Goal: Information Seeking & Learning: Check status

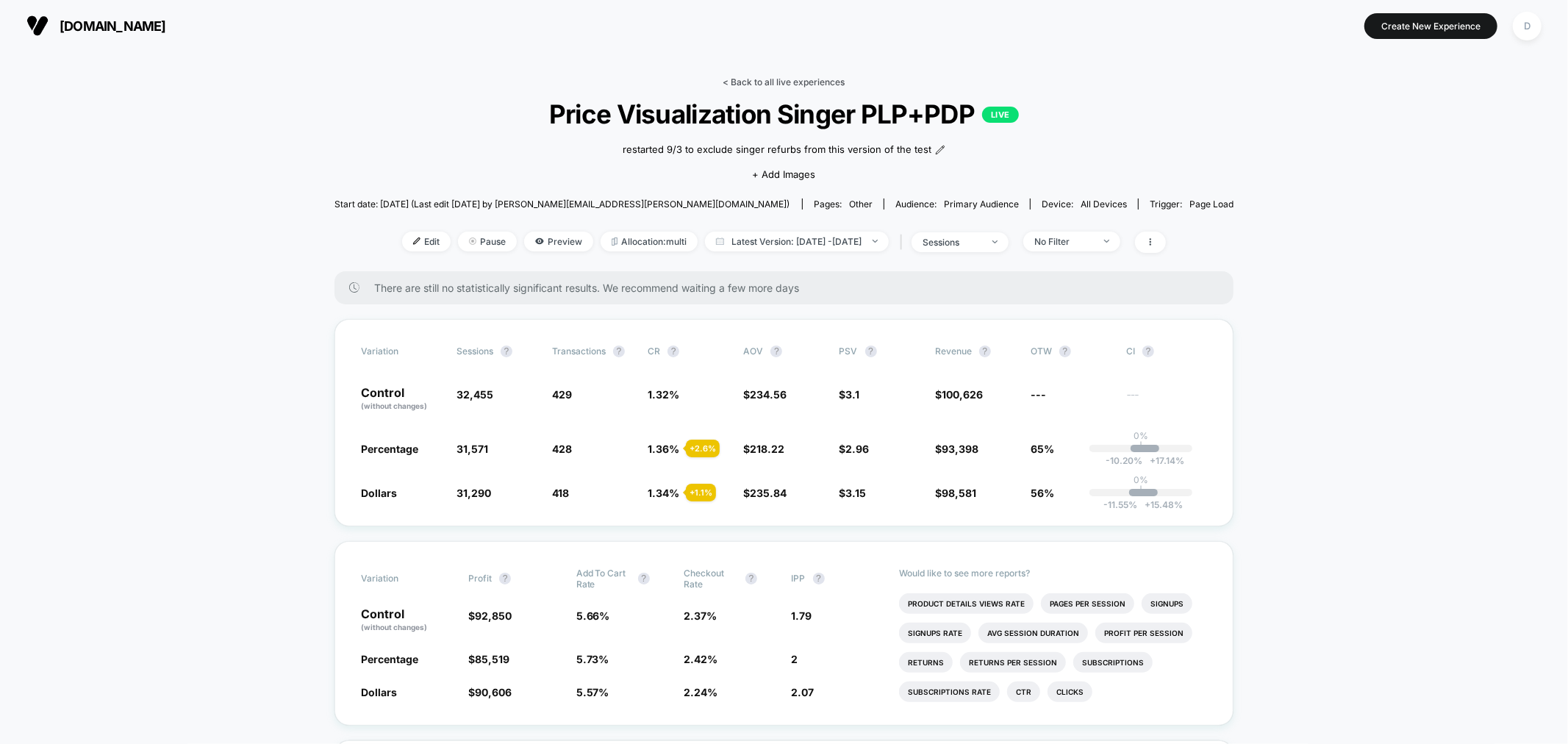
click at [754, 77] on link "< Back to all live experiences" at bounding box center [784, 82] width 122 height 11
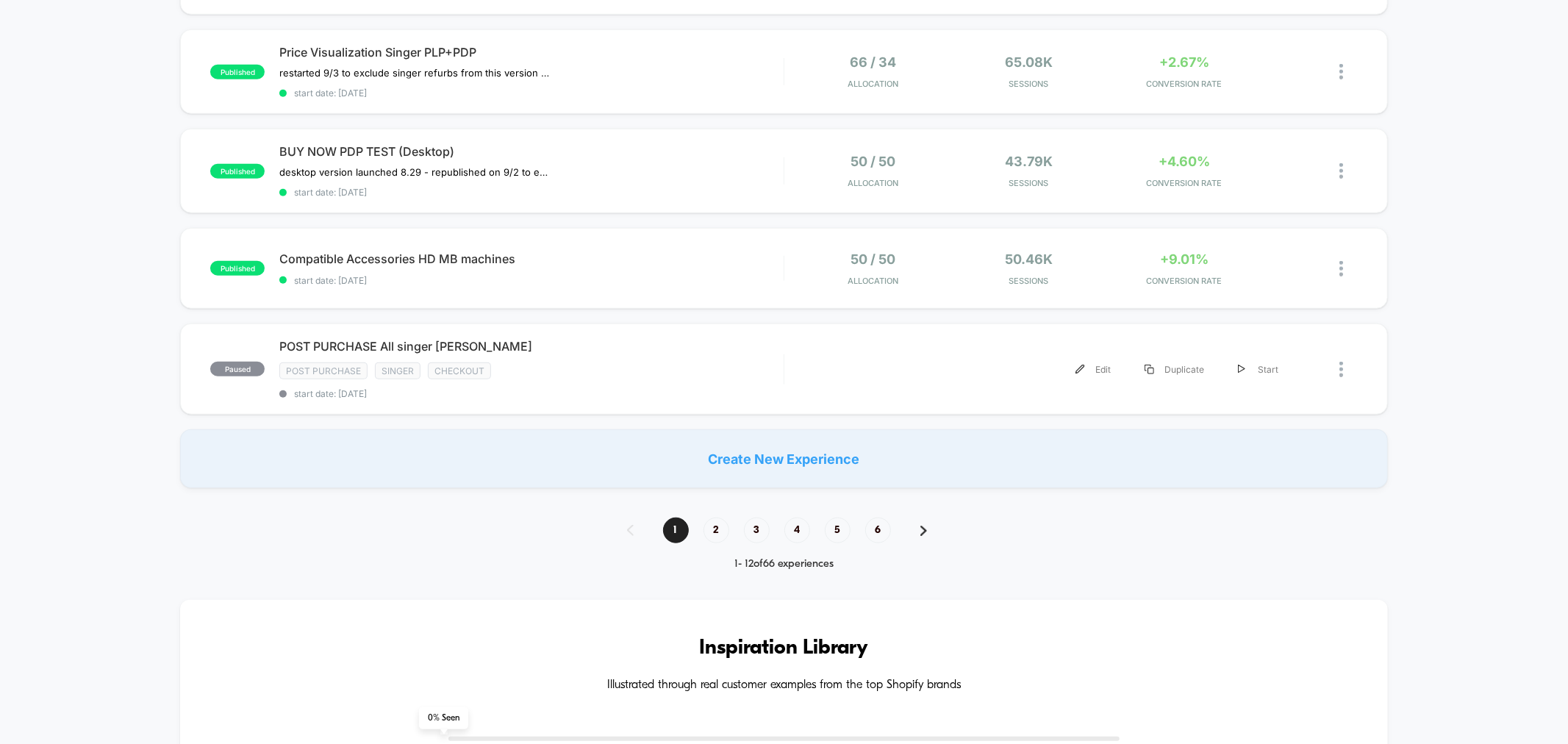
scroll to position [964, 0]
click at [707, 523] on span "2" at bounding box center [716, 529] width 26 height 26
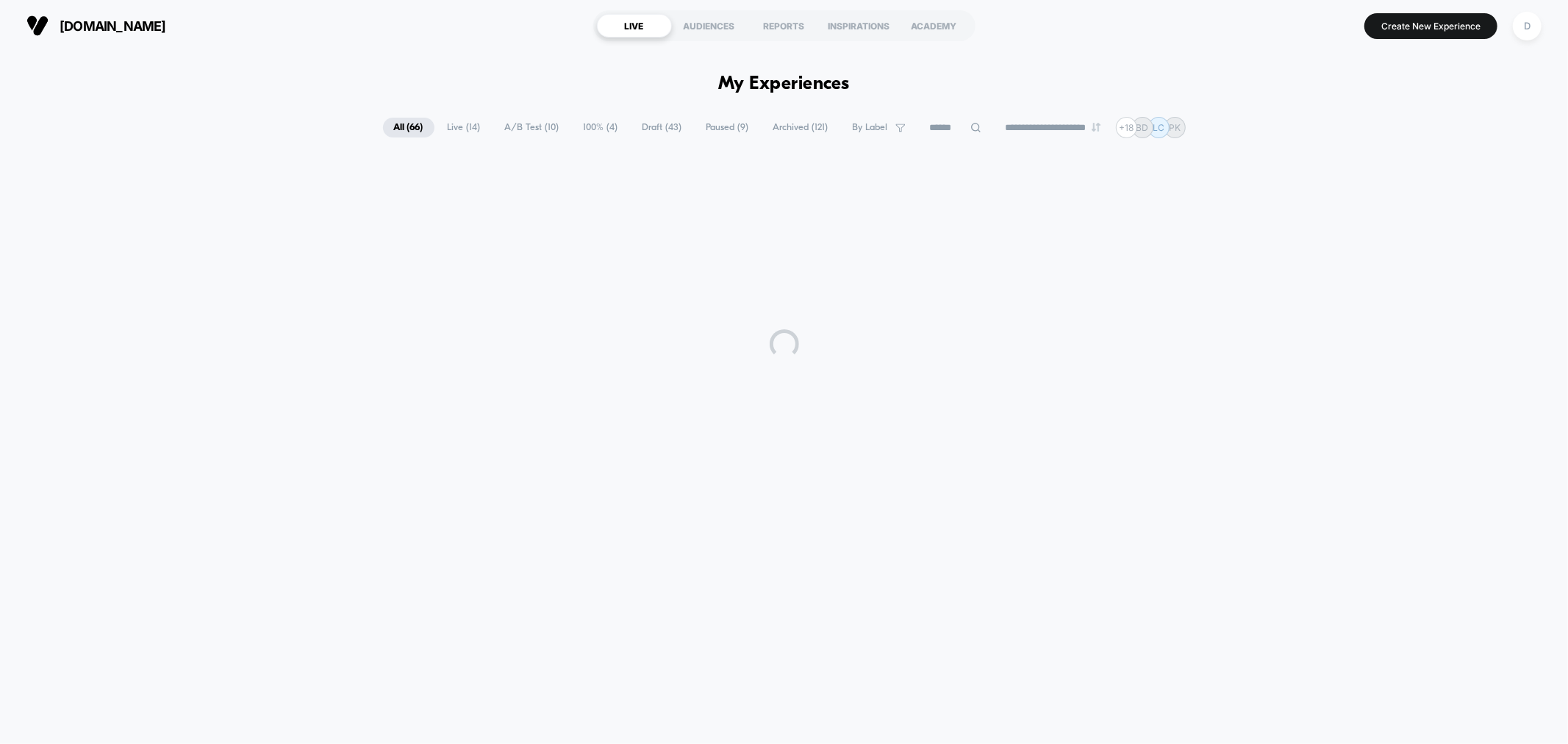
scroll to position [0, 0]
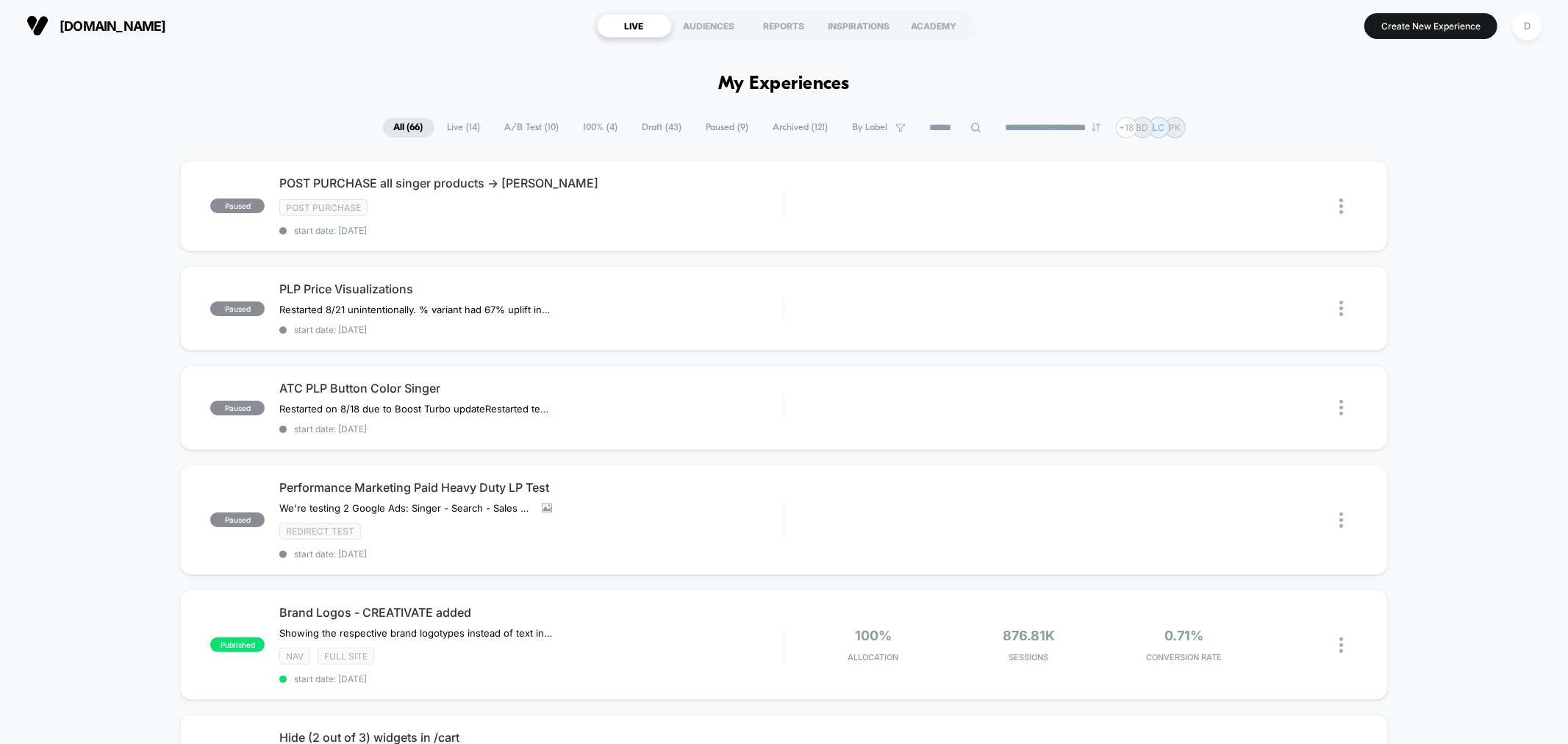
click at [452, 133] on span "Live ( 14 )" at bounding box center [464, 128] width 55 height 20
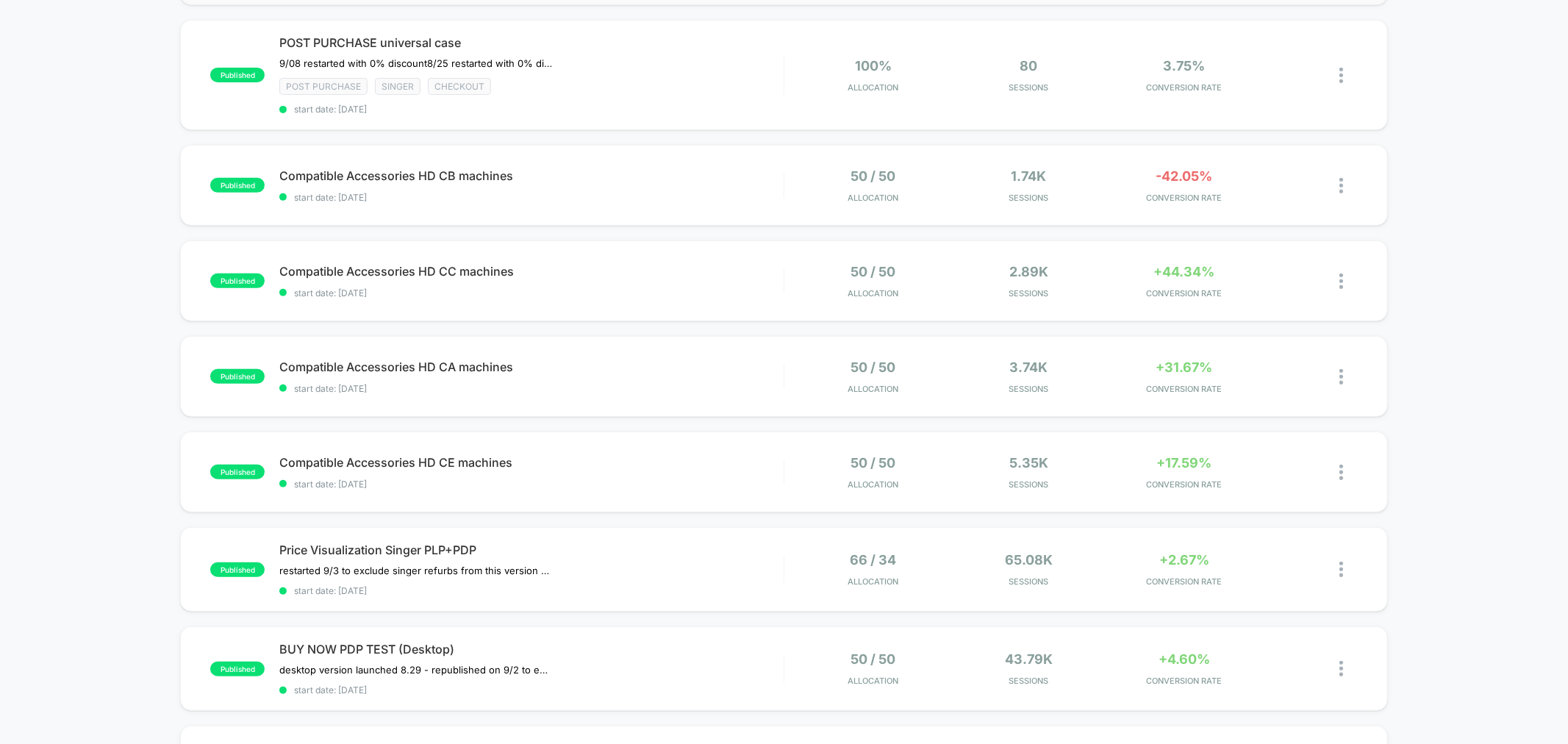
scroll to position [480, 0]
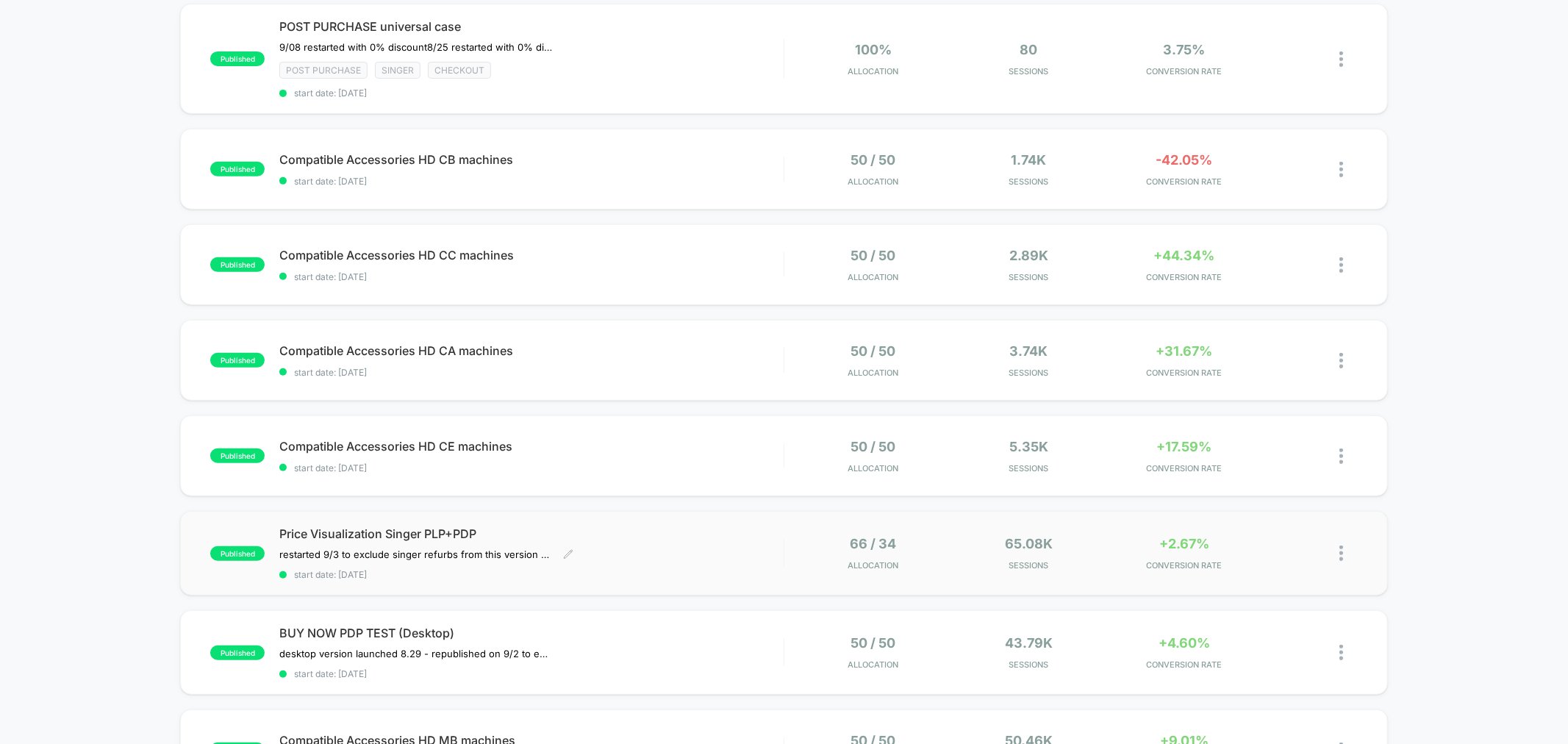
click at [653, 561] on div "Price Visualization Singer PLP+PDP restarted 9/3 to exclude singer refurbs from…" at bounding box center [531, 554] width 504 height 53
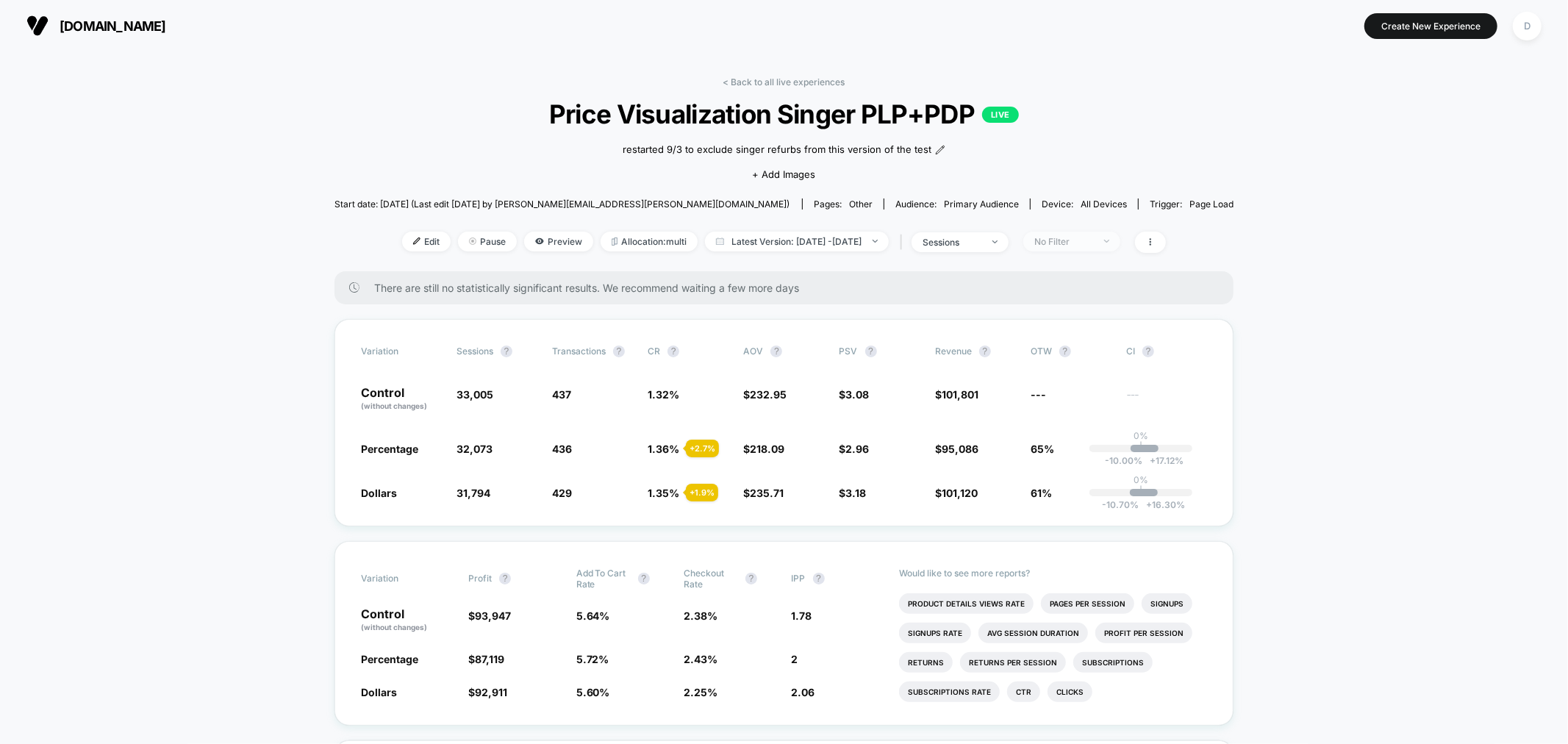
click at [1081, 244] on div "No Filter" at bounding box center [1063, 242] width 59 height 11
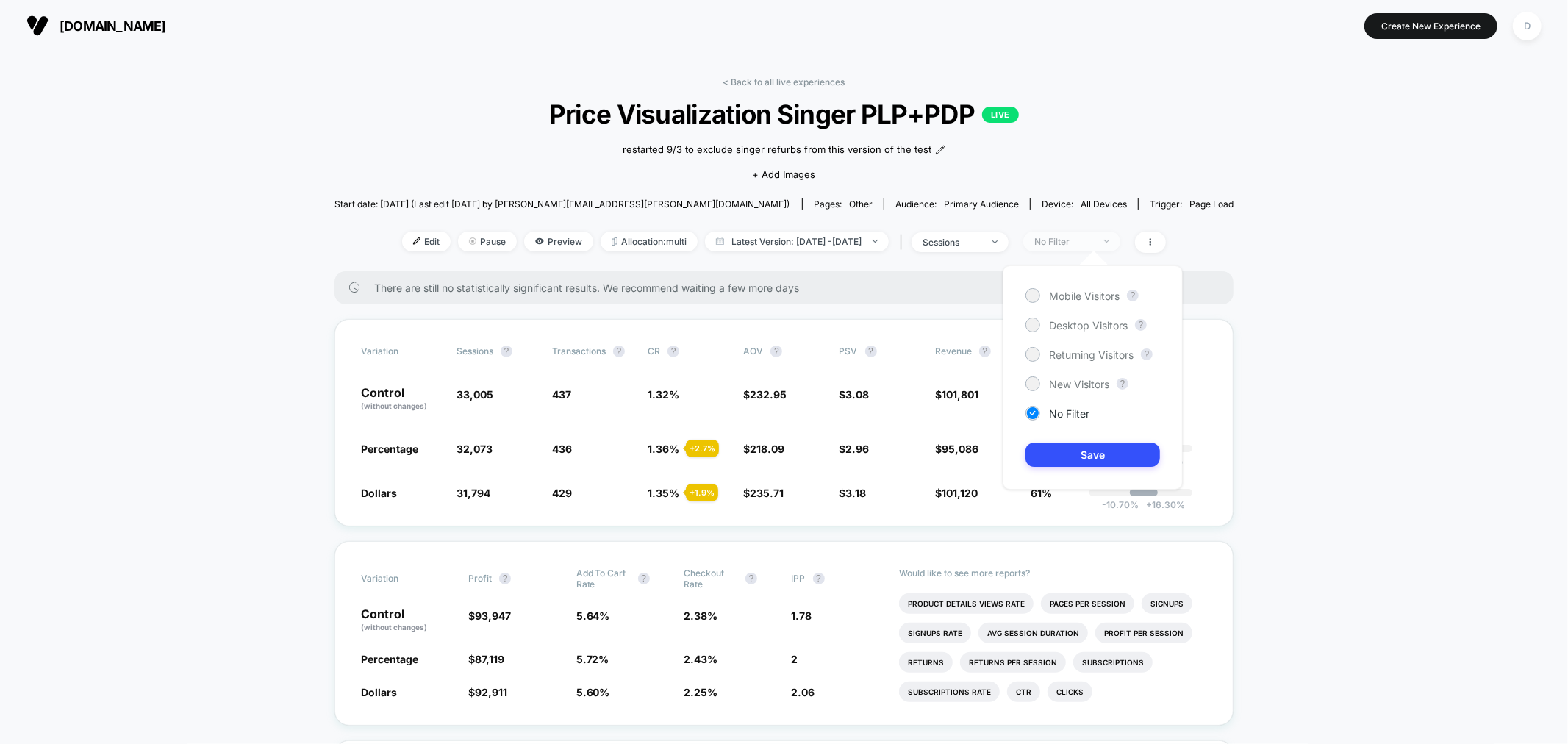
click at [1078, 244] on div "No Filter" at bounding box center [1063, 242] width 59 height 11
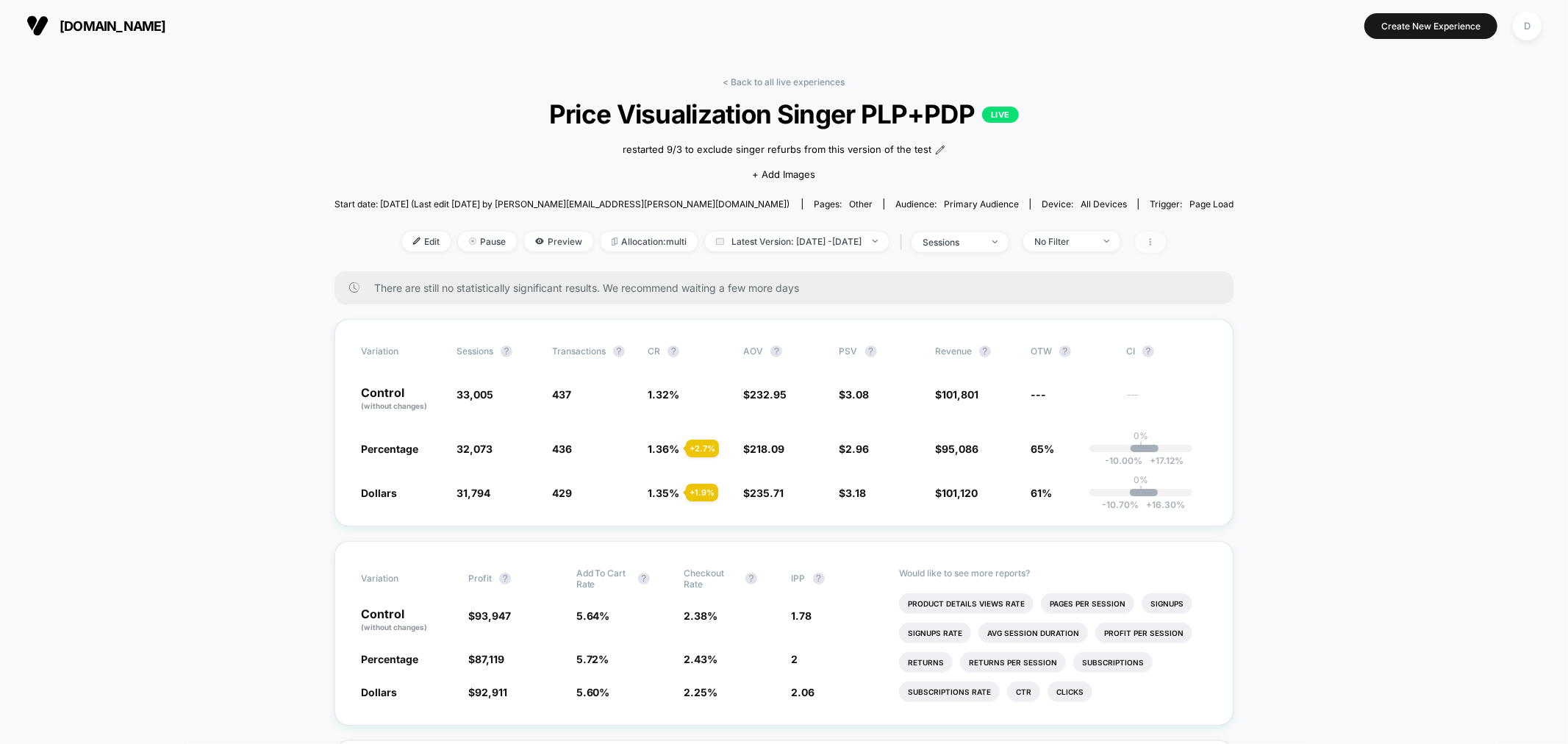
click at [1165, 247] on span at bounding box center [1151, 242] width 31 height 21
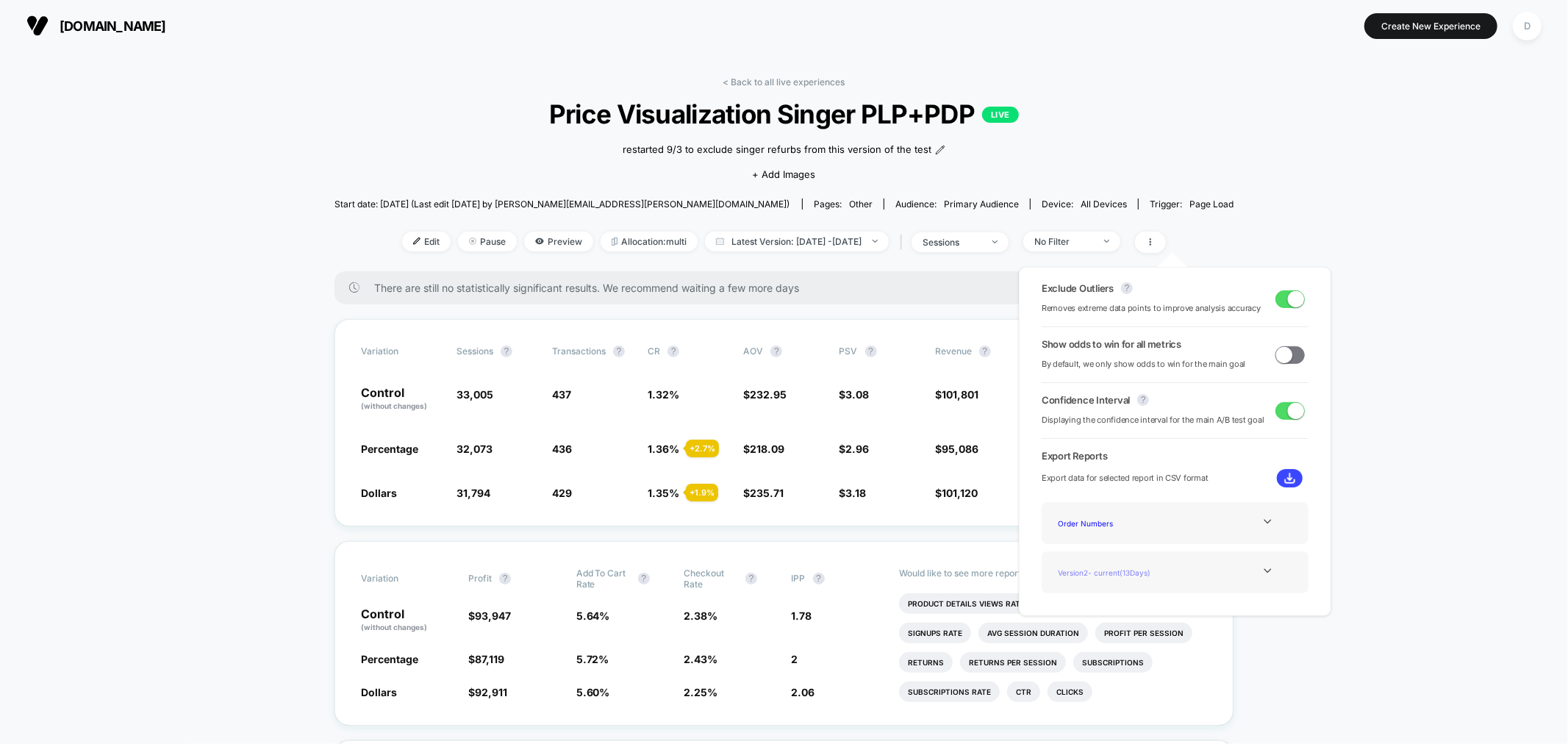
click at [1131, 563] on div "Version 2 - current ( 13 Days)" at bounding box center [1111, 573] width 118 height 20
click at [1153, 576] on div "Version 2 - current ( 13 Days)" at bounding box center [1111, 573] width 118 height 20
click at [1262, 571] on icon at bounding box center [1267, 571] width 11 height 11
click at [1119, 574] on div "Version 1 - ( 14 Days)" at bounding box center [1111, 573] width 118 height 20
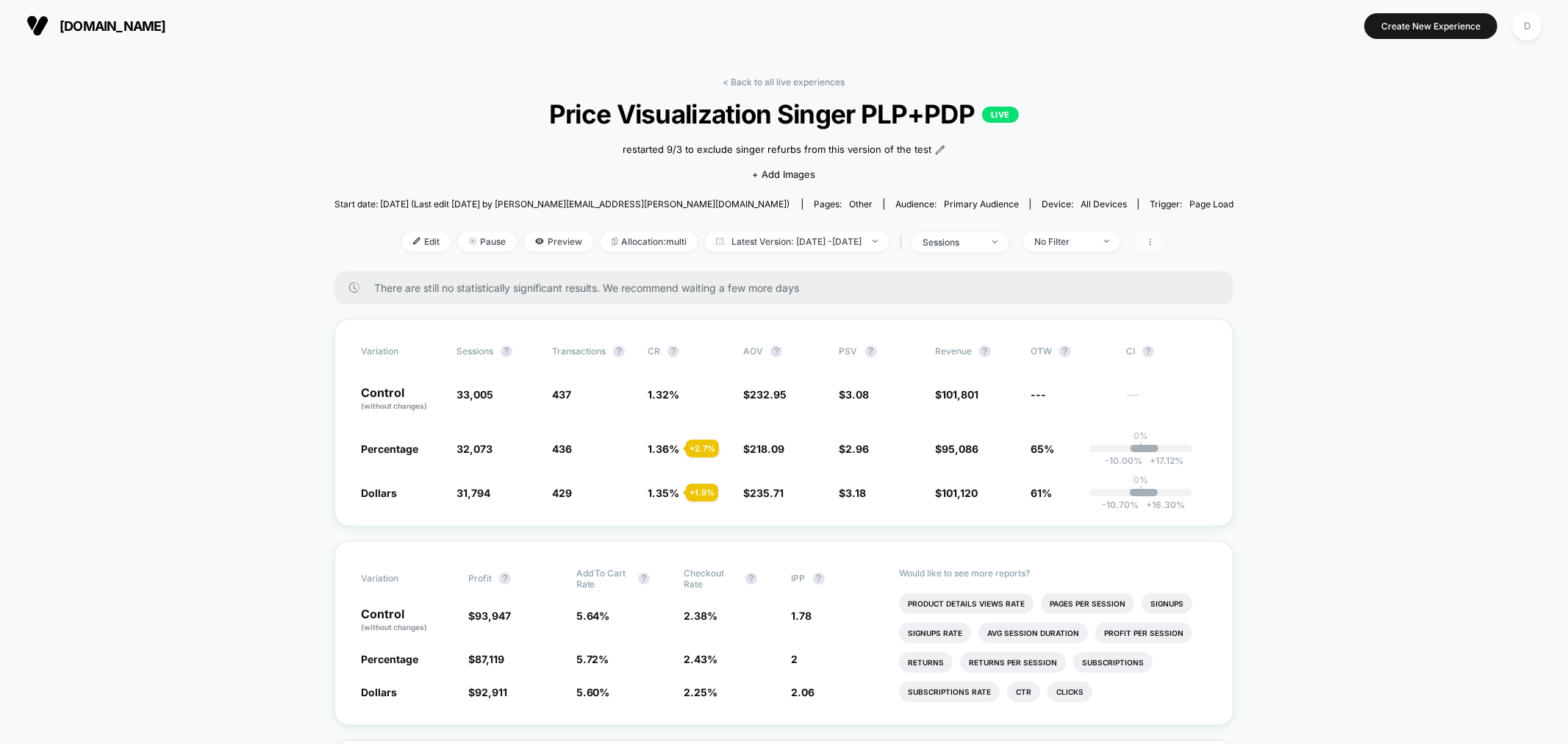
click at [1165, 236] on span at bounding box center [1151, 242] width 31 height 21
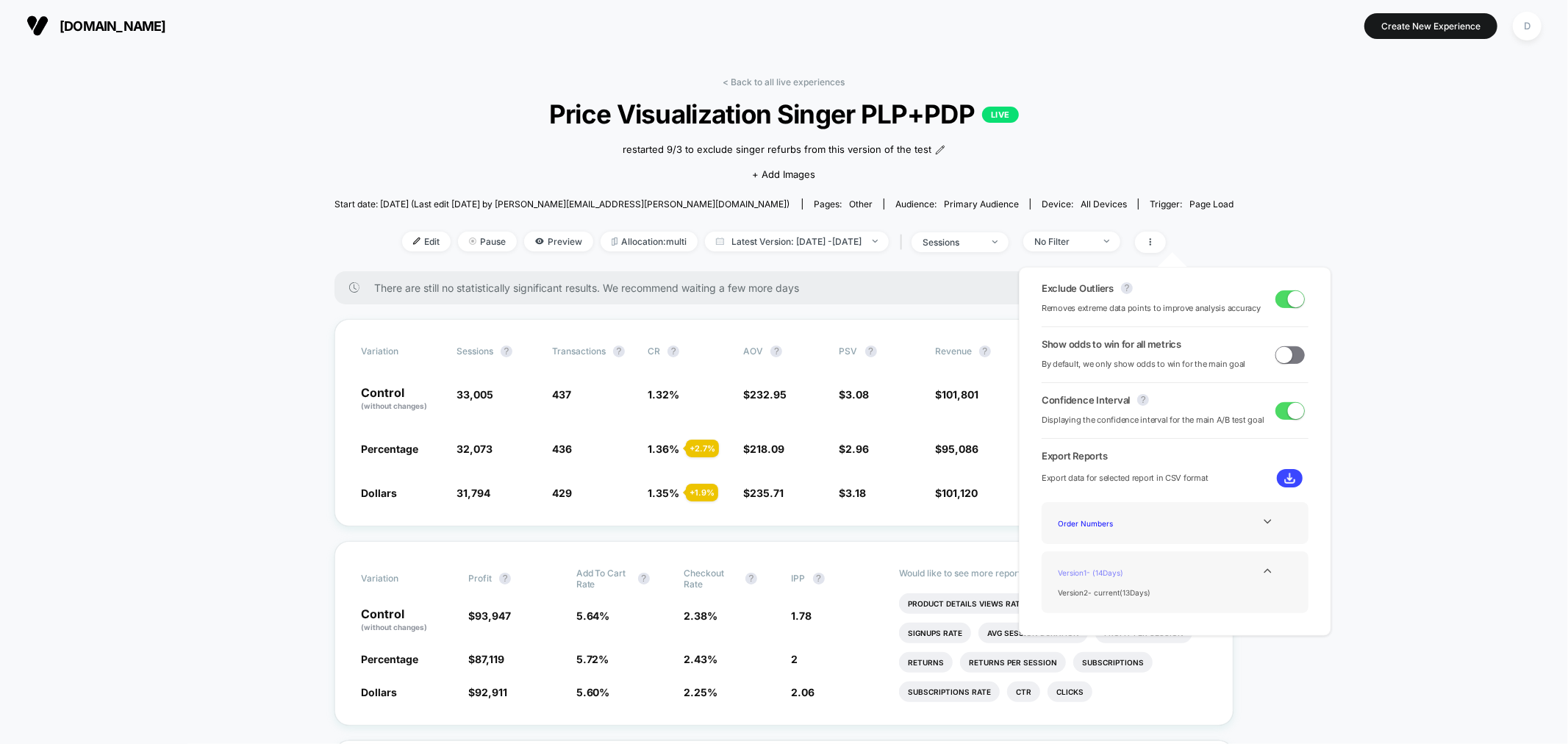
click at [1098, 574] on div "Version 1 - ( 14 Days)" at bounding box center [1111, 573] width 118 height 20
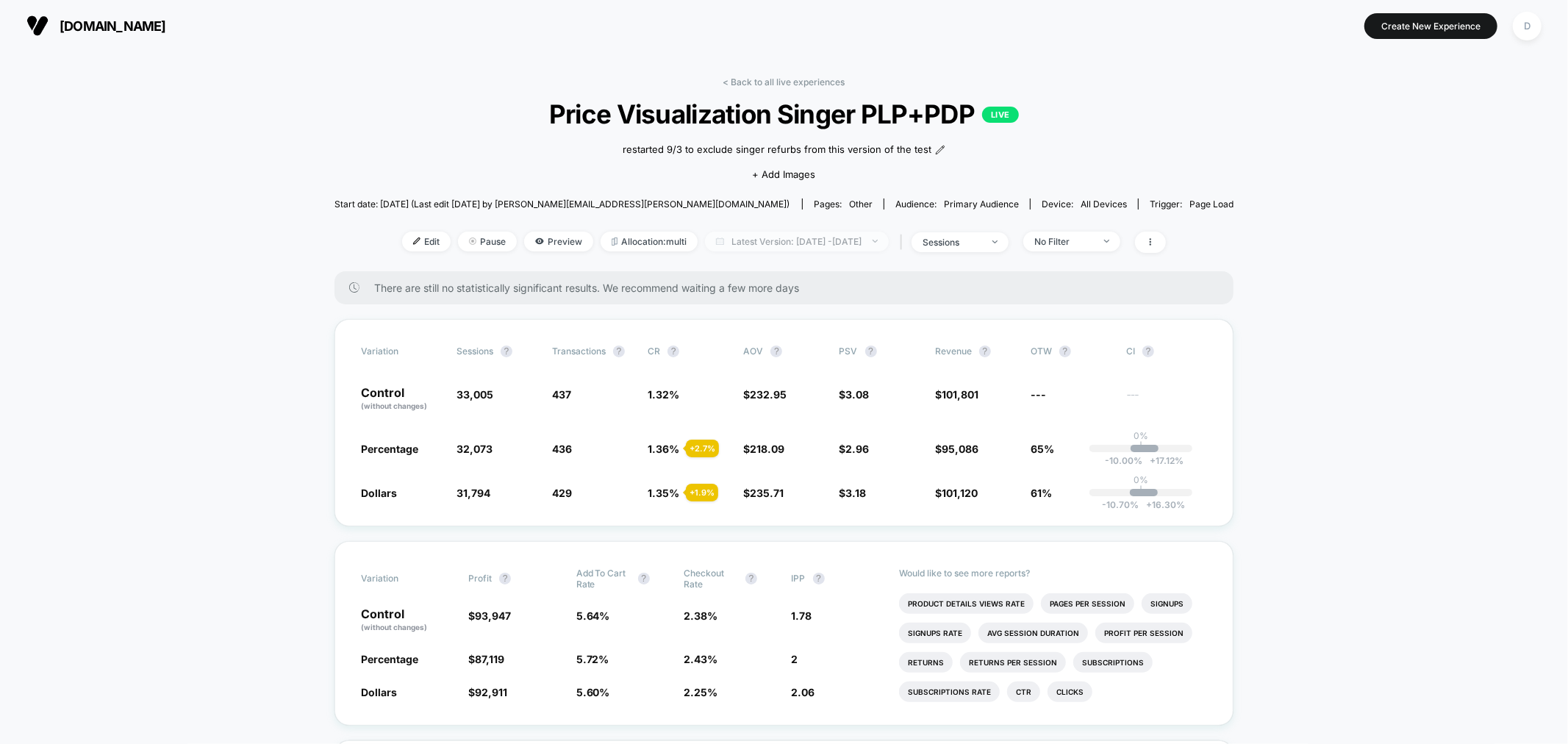
click at [870, 243] on span "Latest Version: [DATE] - [DATE]" at bounding box center [797, 242] width 184 height 20
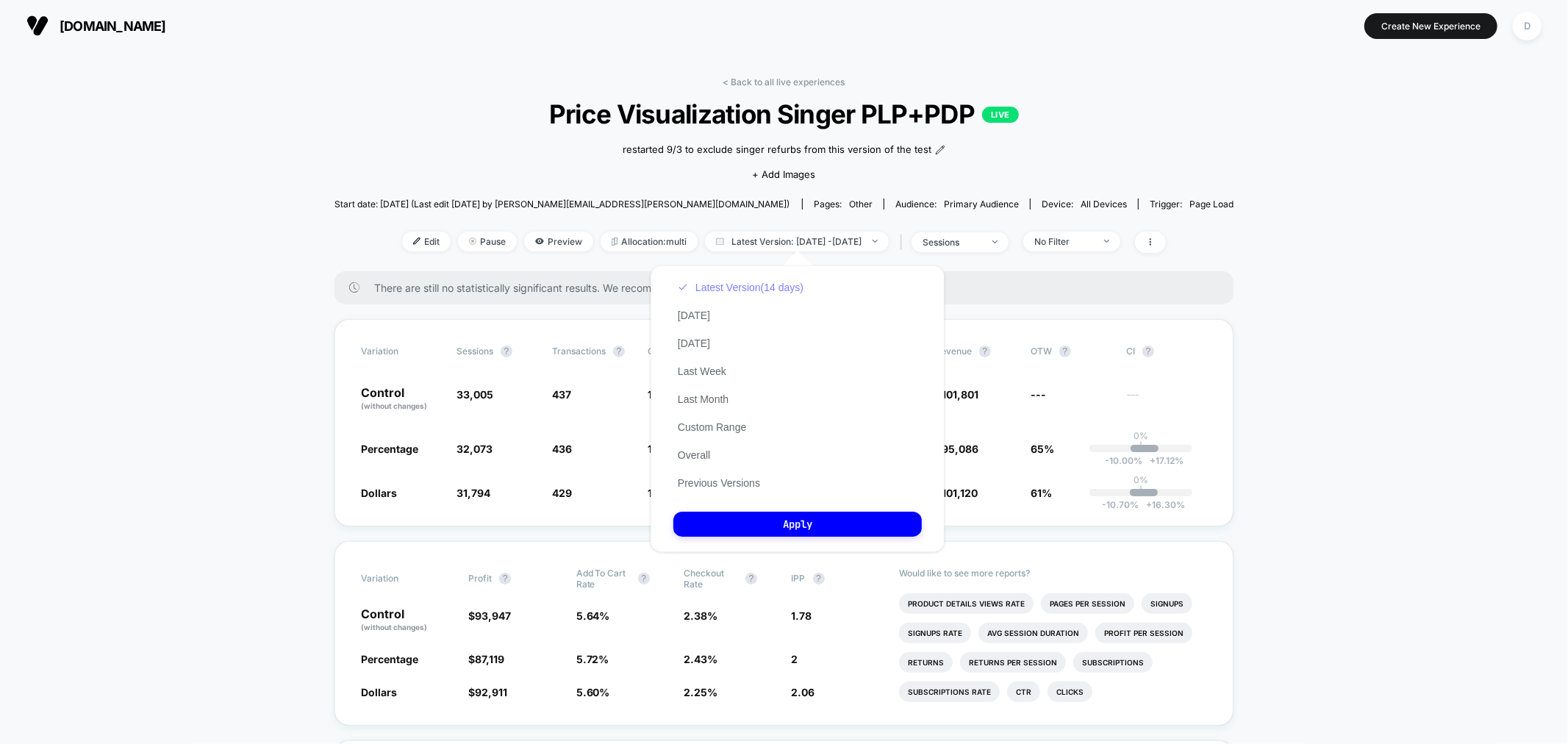
click at [699, 284] on button "Latest Version (14 days)" at bounding box center [740, 287] width 134 height 13
click at [735, 478] on button "Previous Versions" at bounding box center [718, 483] width 91 height 13
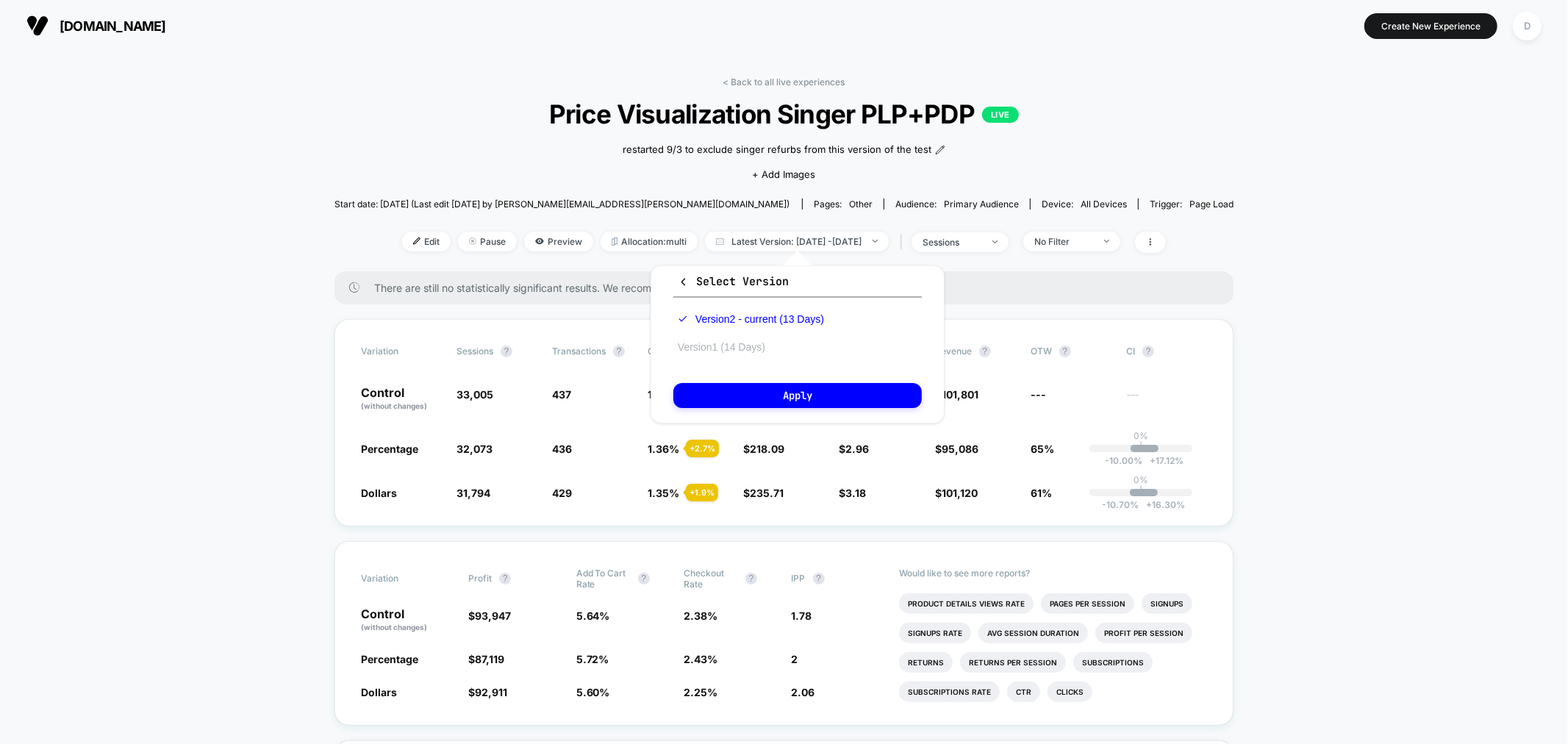
click at [735, 348] on button "Version 1 (14 Days)" at bounding box center [721, 347] width 97 height 13
click at [775, 376] on div "Select Version Version 2 - current (13 Days) Version 1 (14 Days) Apply" at bounding box center [798, 345] width 294 height 158
click at [785, 387] on button "Apply" at bounding box center [797, 395] width 248 height 25
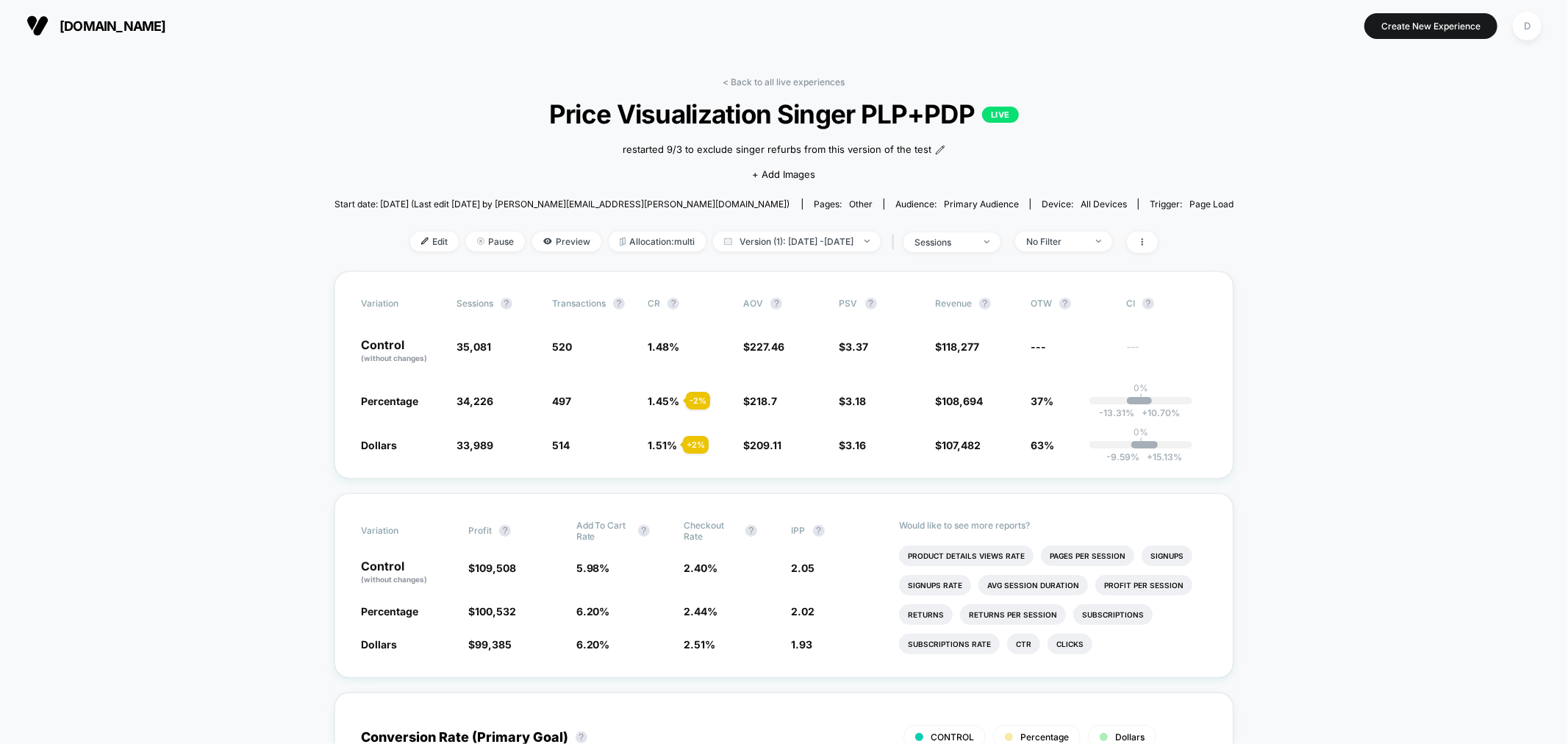
click at [790, 79] on link "< Back to all live experiences" at bounding box center [784, 82] width 122 height 11
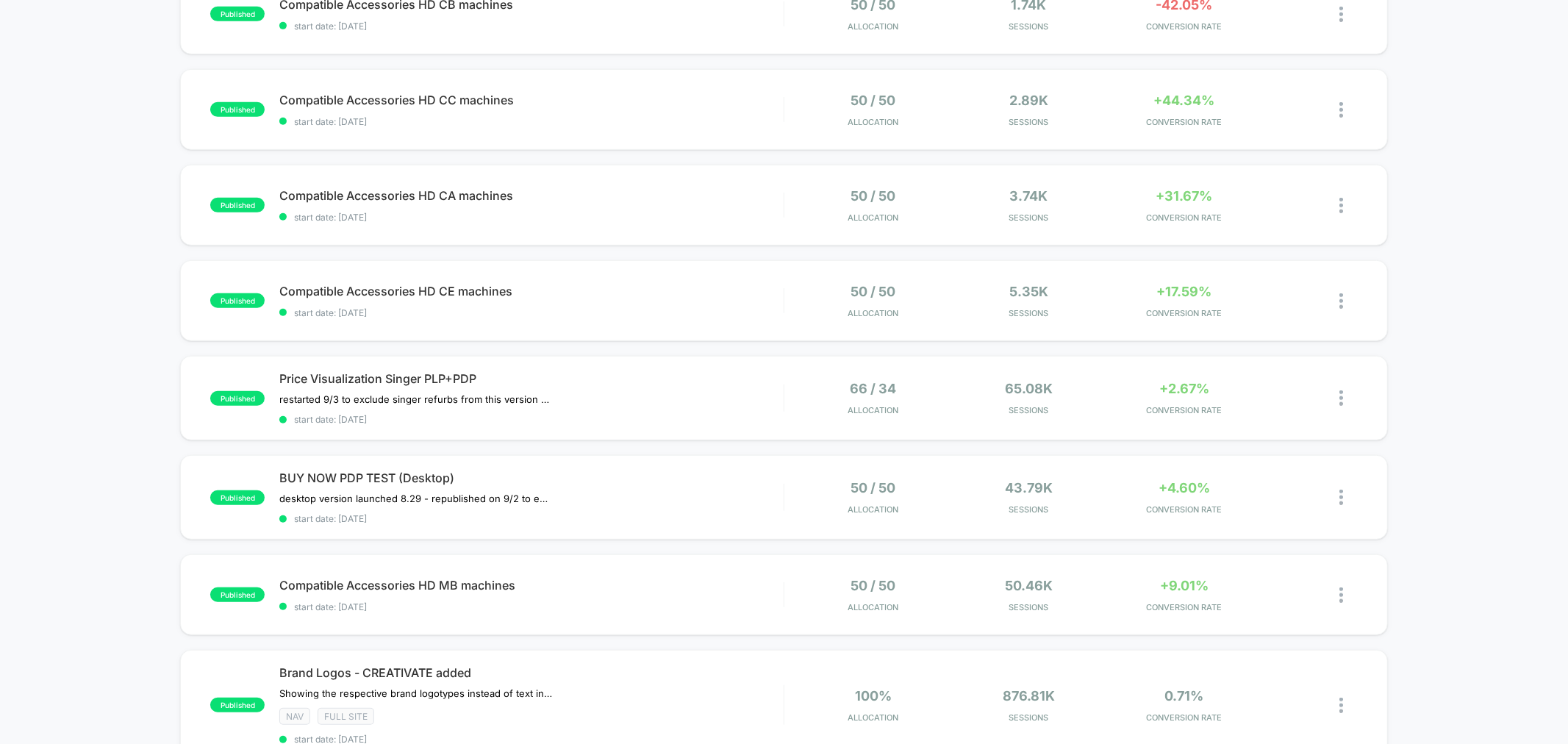
scroll to position [638, 0]
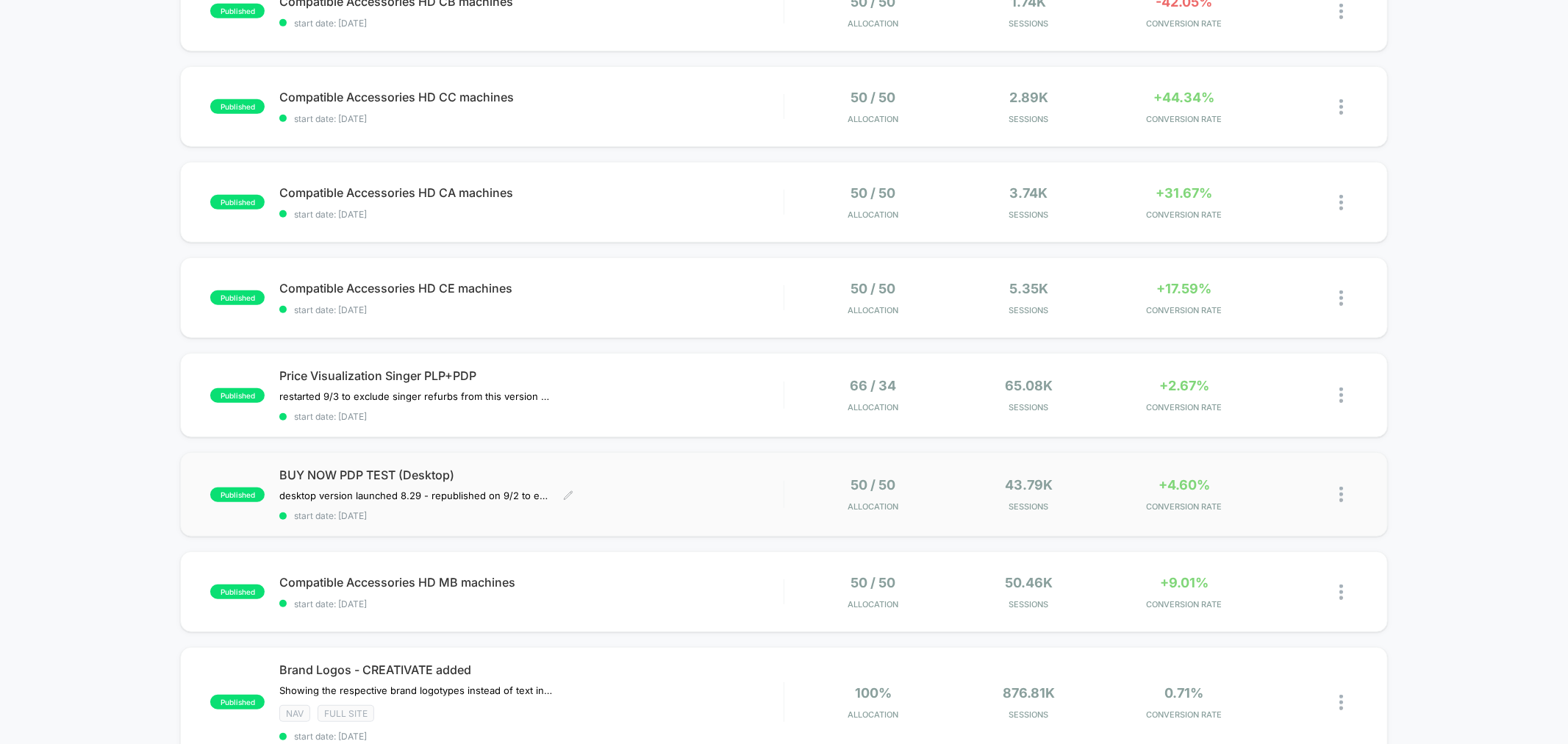
click at [603, 490] on div "desktop version launched 8.29﻿ - republished on 9/2 to ensure OOS products dont…" at bounding box center [456, 496] width 353 height 12
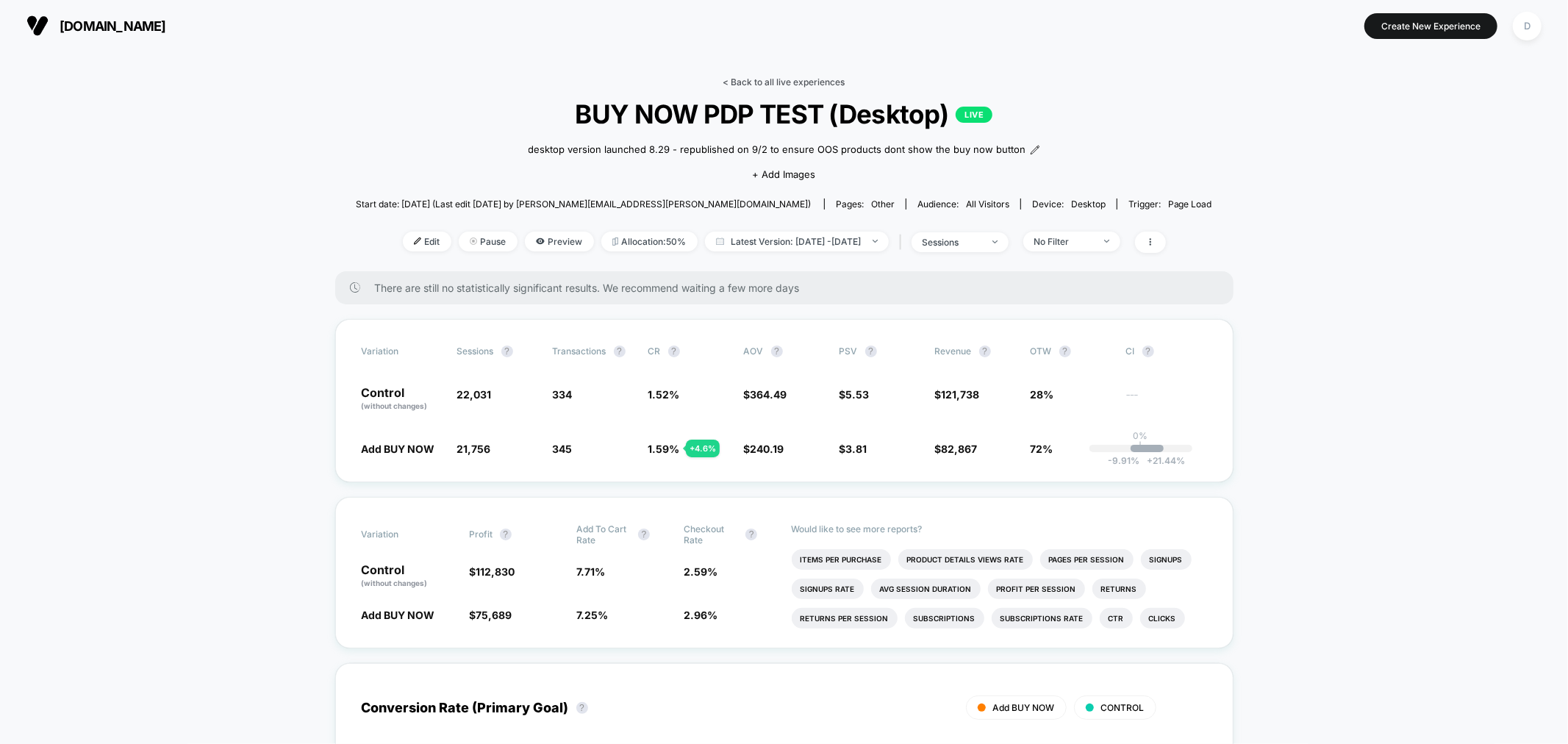
click at [802, 79] on link "< Back to all live experiences" at bounding box center [784, 82] width 122 height 11
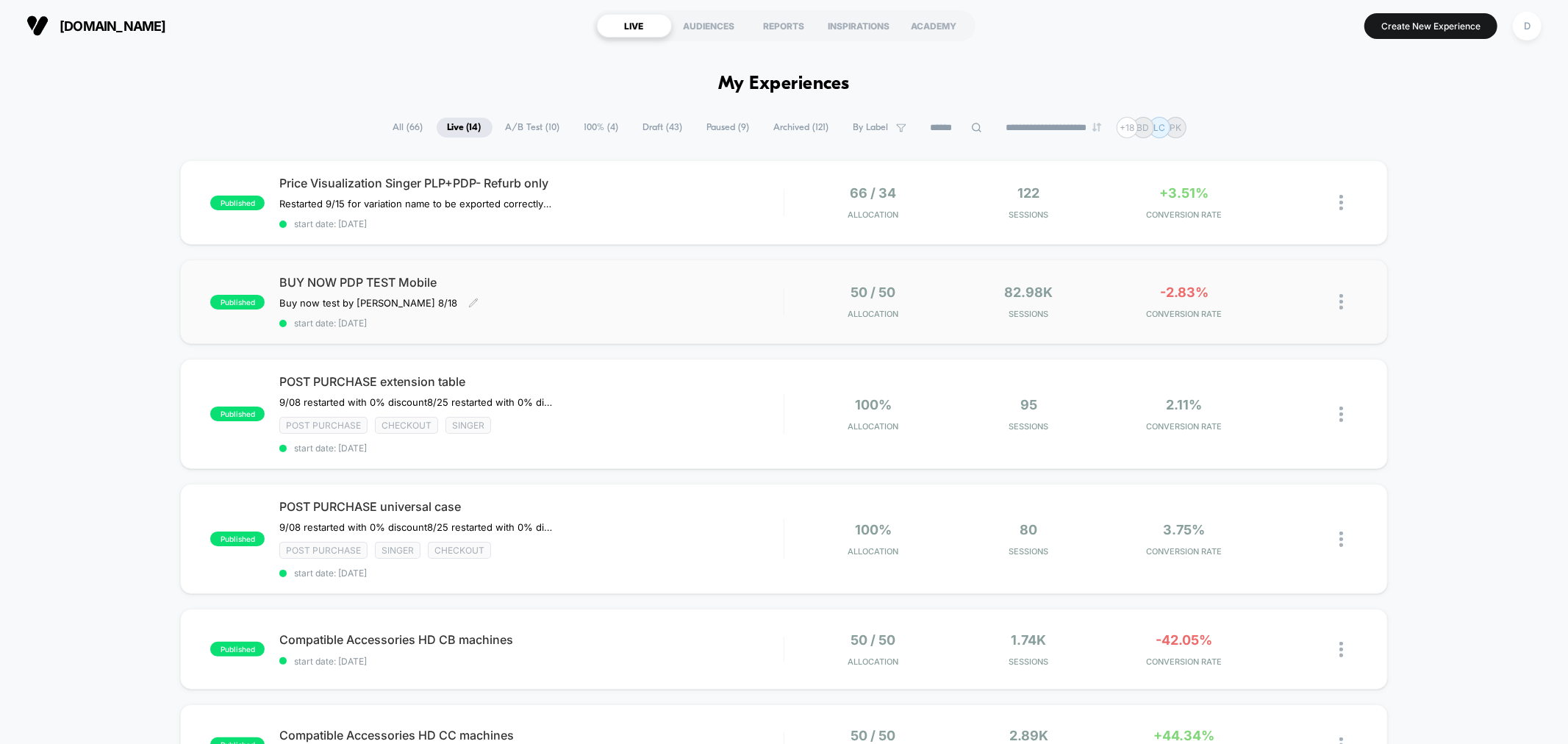
click at [693, 292] on div "BUY NOW PDP TEST Mobile Buy now test by Grant 8/18 Click to edit experience det…" at bounding box center [531, 302] width 504 height 53
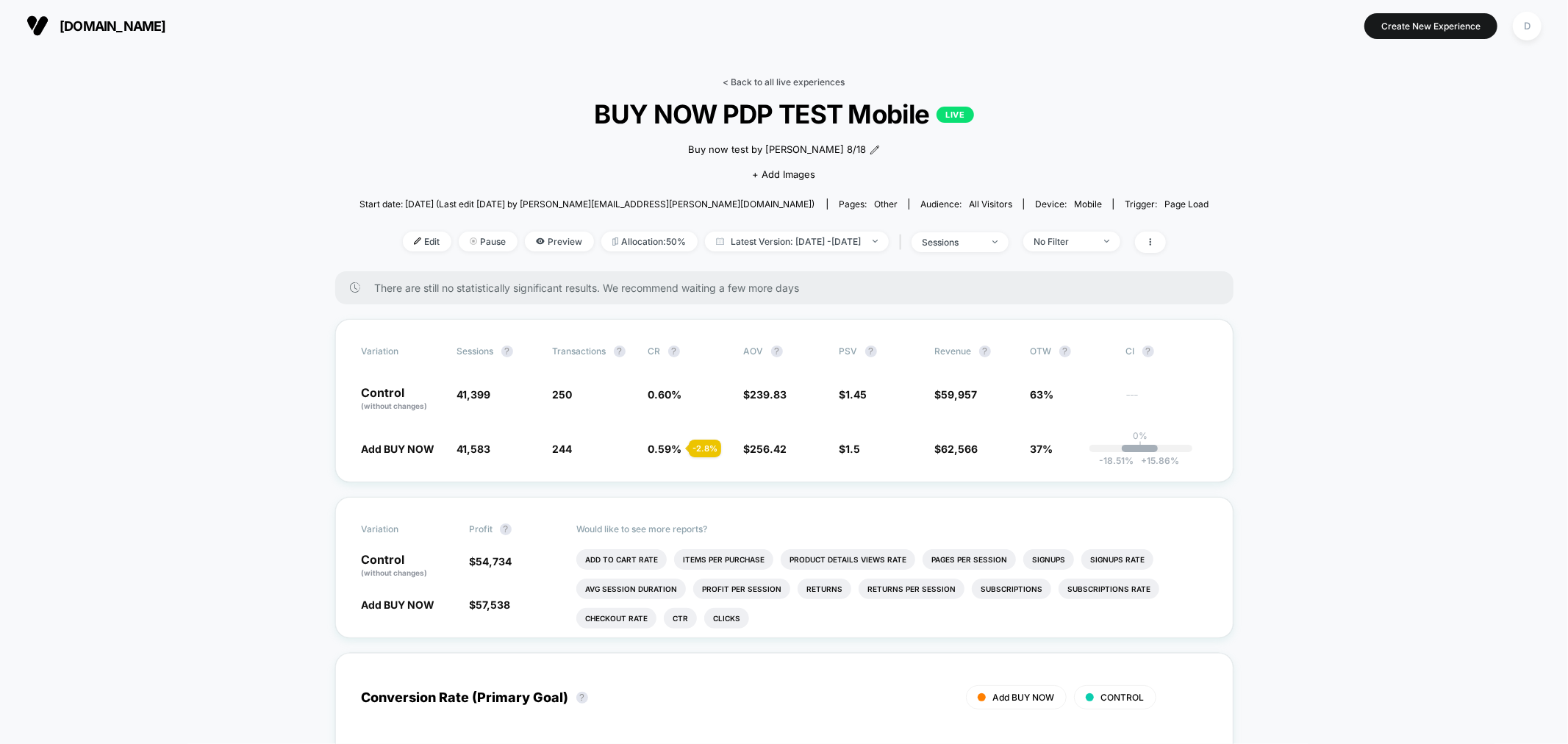
click at [744, 82] on link "< Back to all live experiences" at bounding box center [784, 82] width 122 height 11
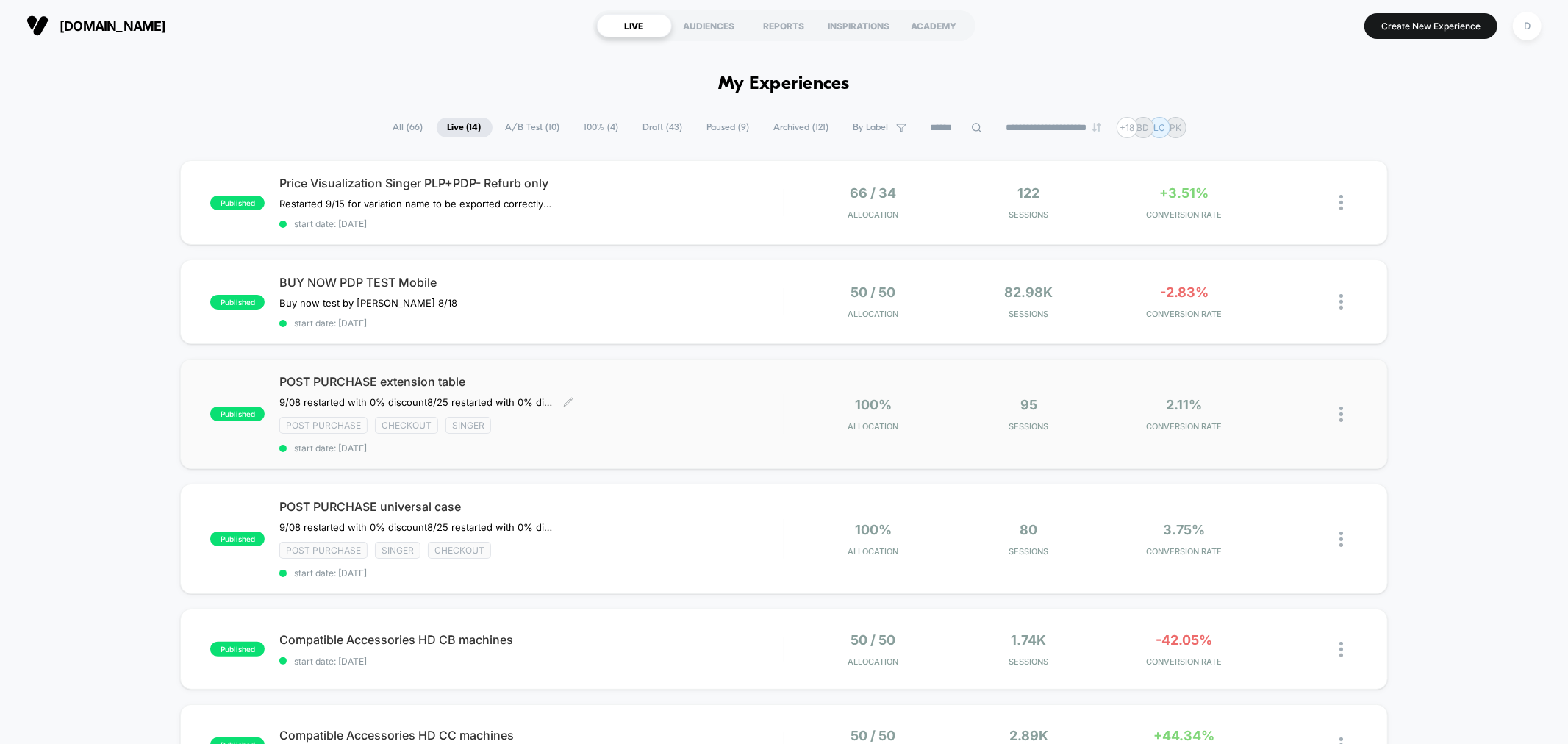
click at [611, 443] on span "start date: [DATE]" at bounding box center [531, 448] width 504 height 11
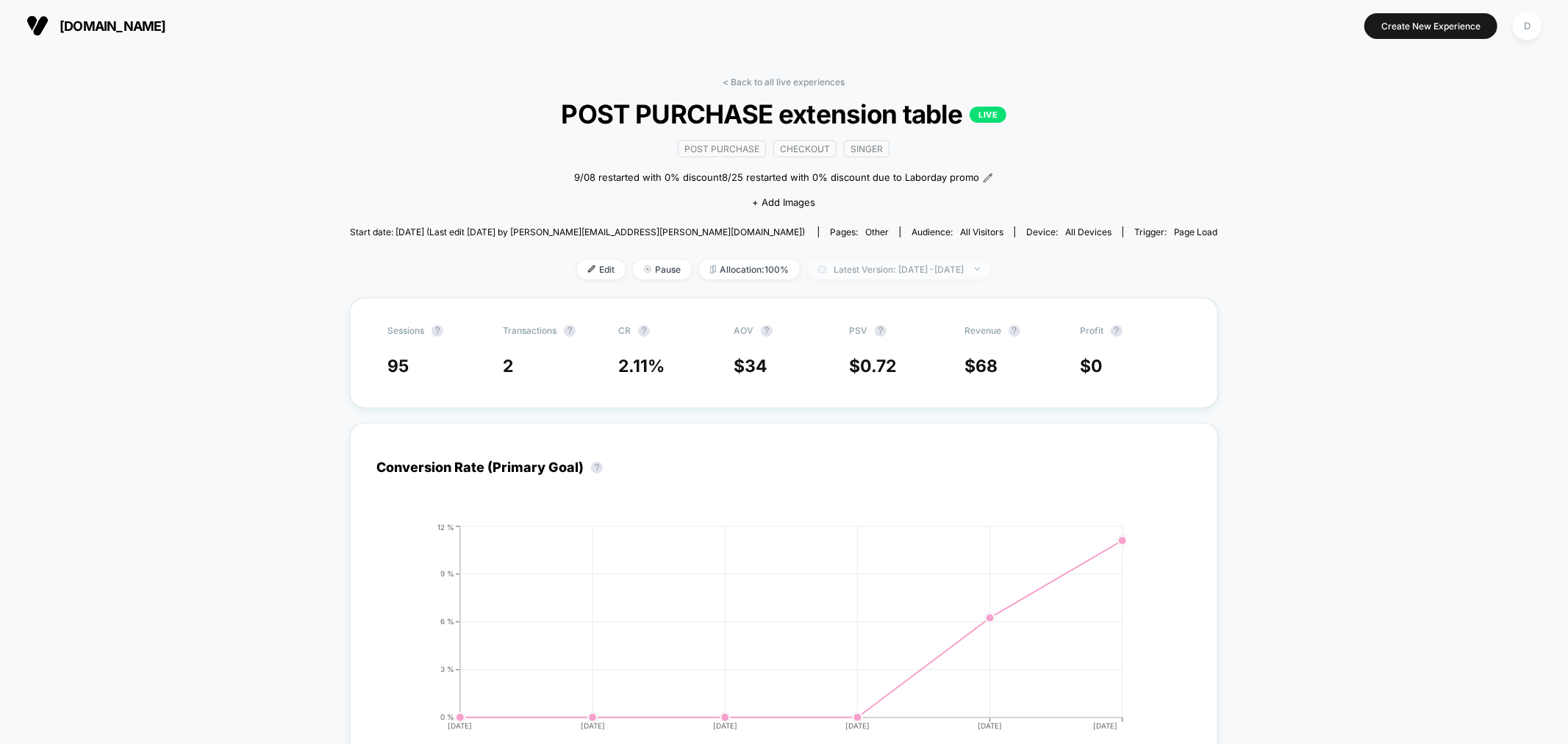
click at [831, 260] on span "Latest Version: [DATE] - [DATE]" at bounding box center [899, 269] width 184 height 20
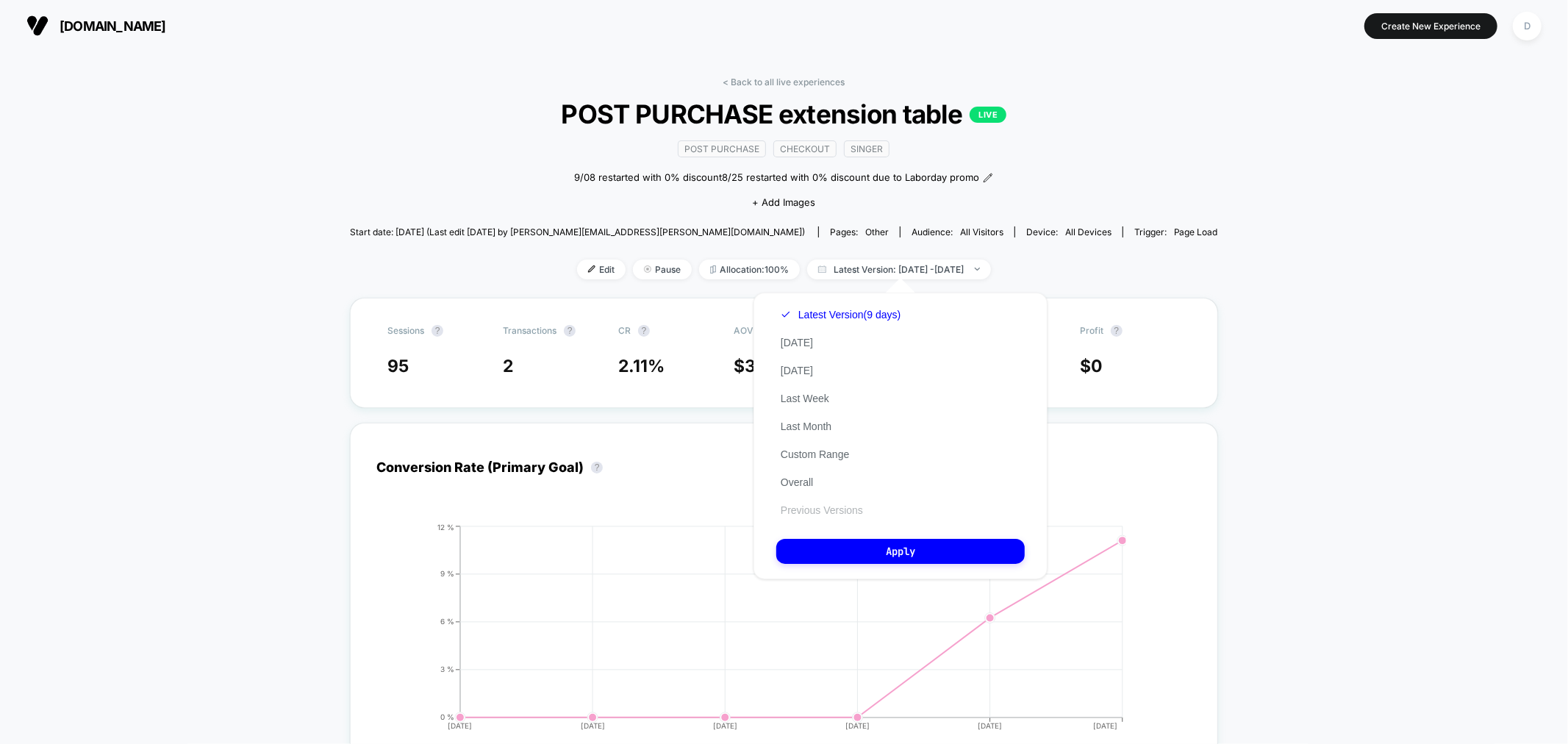
click at [851, 506] on button "Previous Versions" at bounding box center [821, 510] width 91 height 13
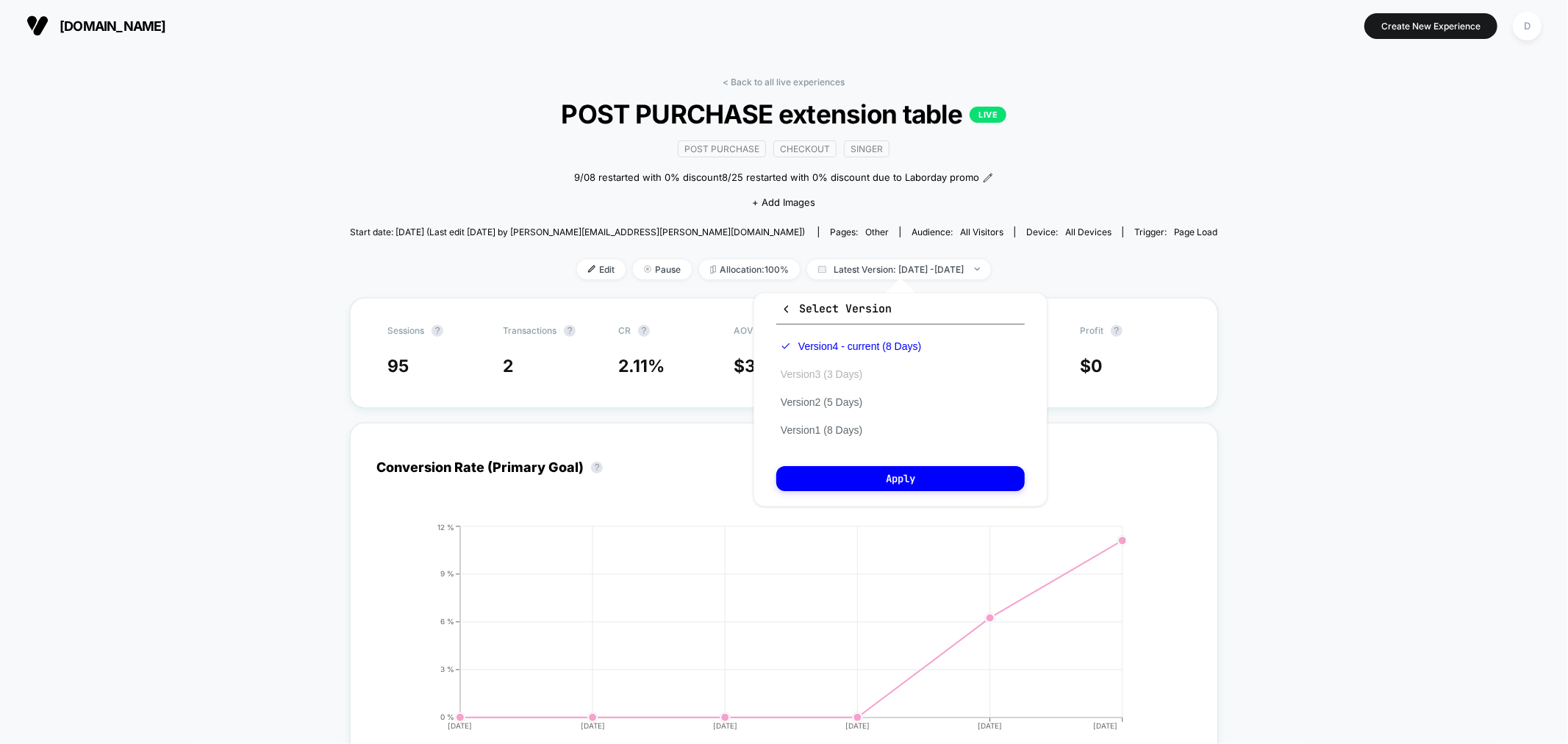
click at [861, 369] on button "Version 3 (3 Days)" at bounding box center [821, 374] width 90 height 13
click at [899, 475] on button "Apply" at bounding box center [900, 478] width 248 height 25
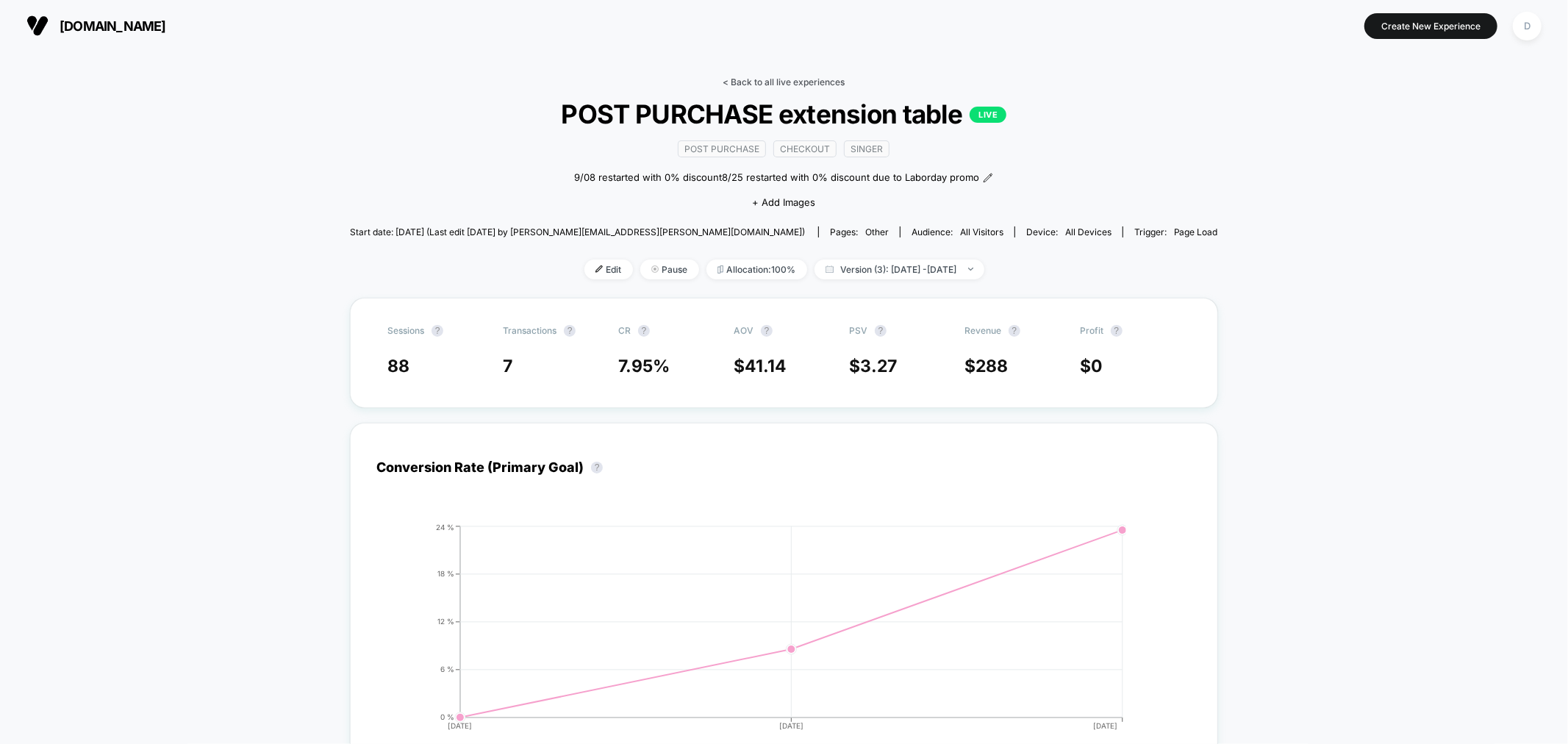
click at [759, 76] on link "< Back to all live experiences" at bounding box center [784, 82] width 122 height 11
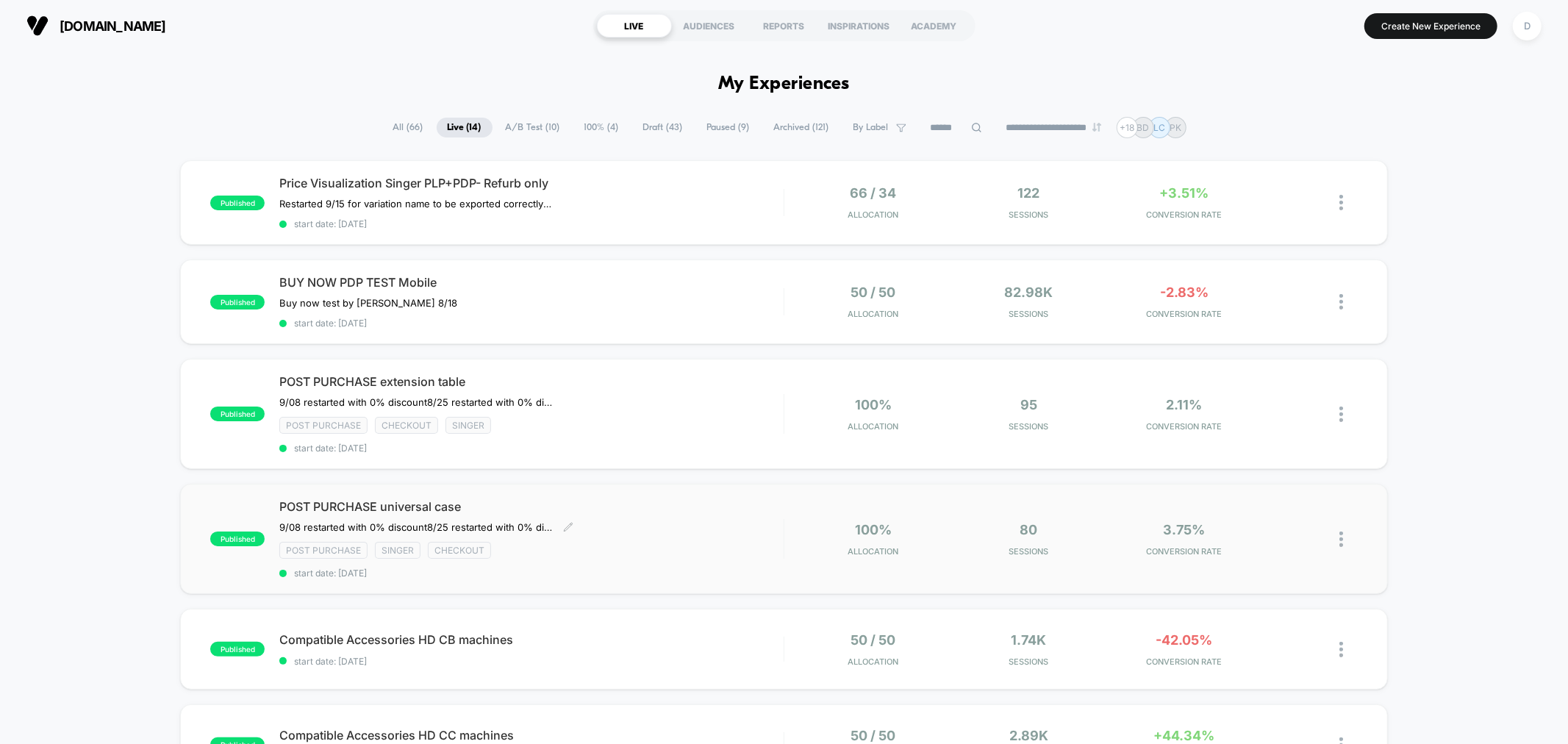
click at [637, 559] on div "POST PURCHASE universal case 9/08 restarted with 0% discount 8/25 restarted wit…" at bounding box center [531, 539] width 504 height 79
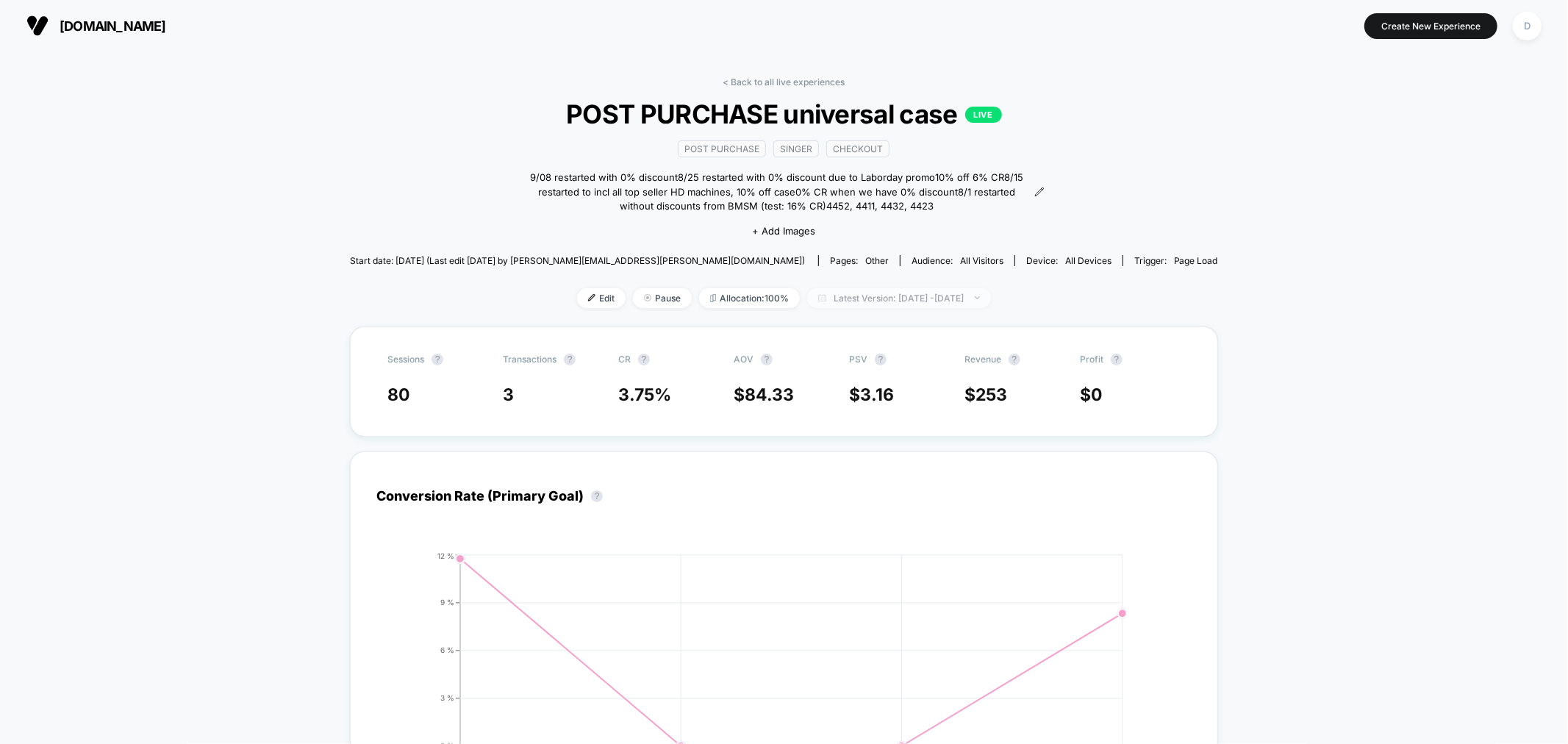
click at [841, 297] on span "Latest Version: [DATE] - [DATE]" at bounding box center [899, 298] width 184 height 20
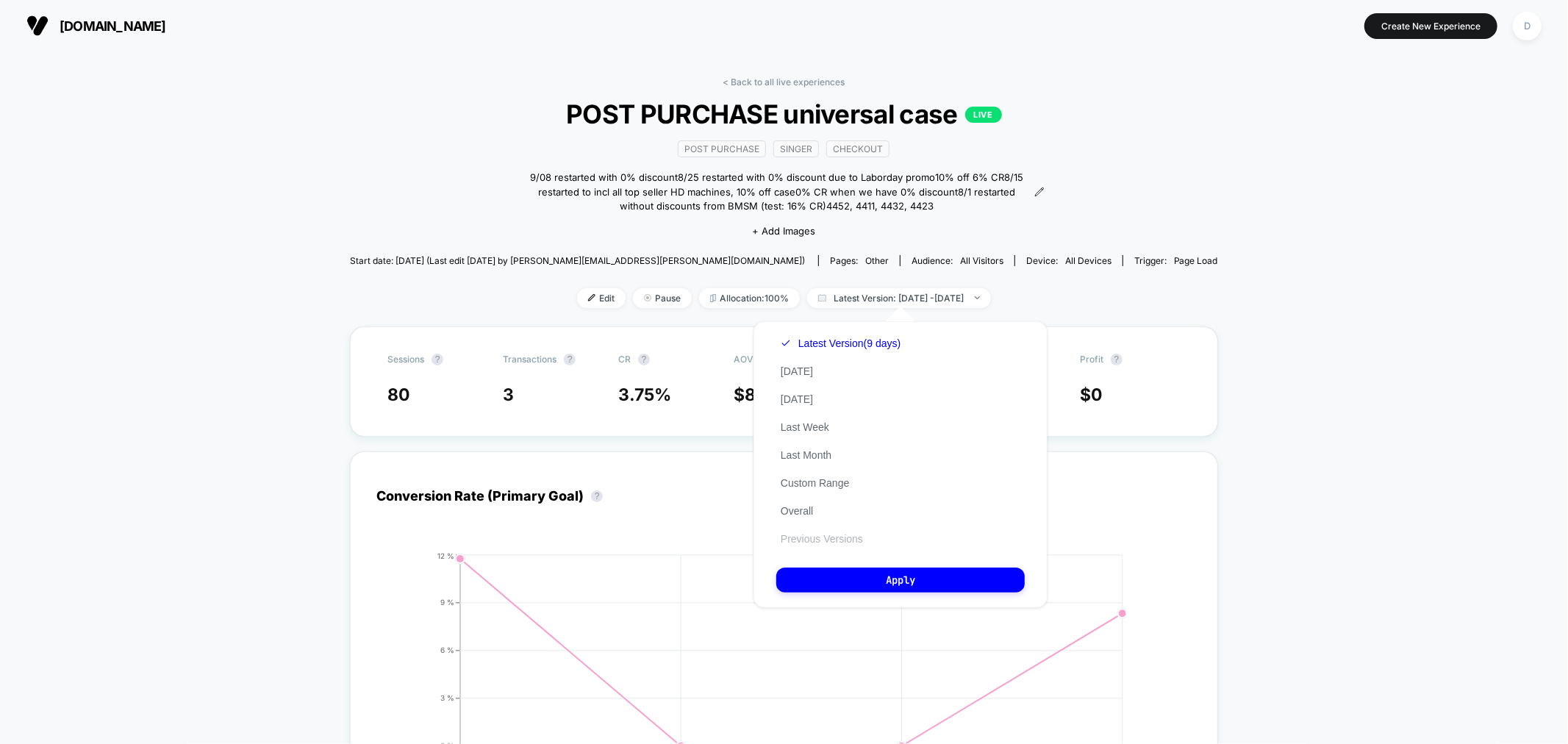
click at [851, 534] on button "Previous Versions" at bounding box center [821, 539] width 91 height 13
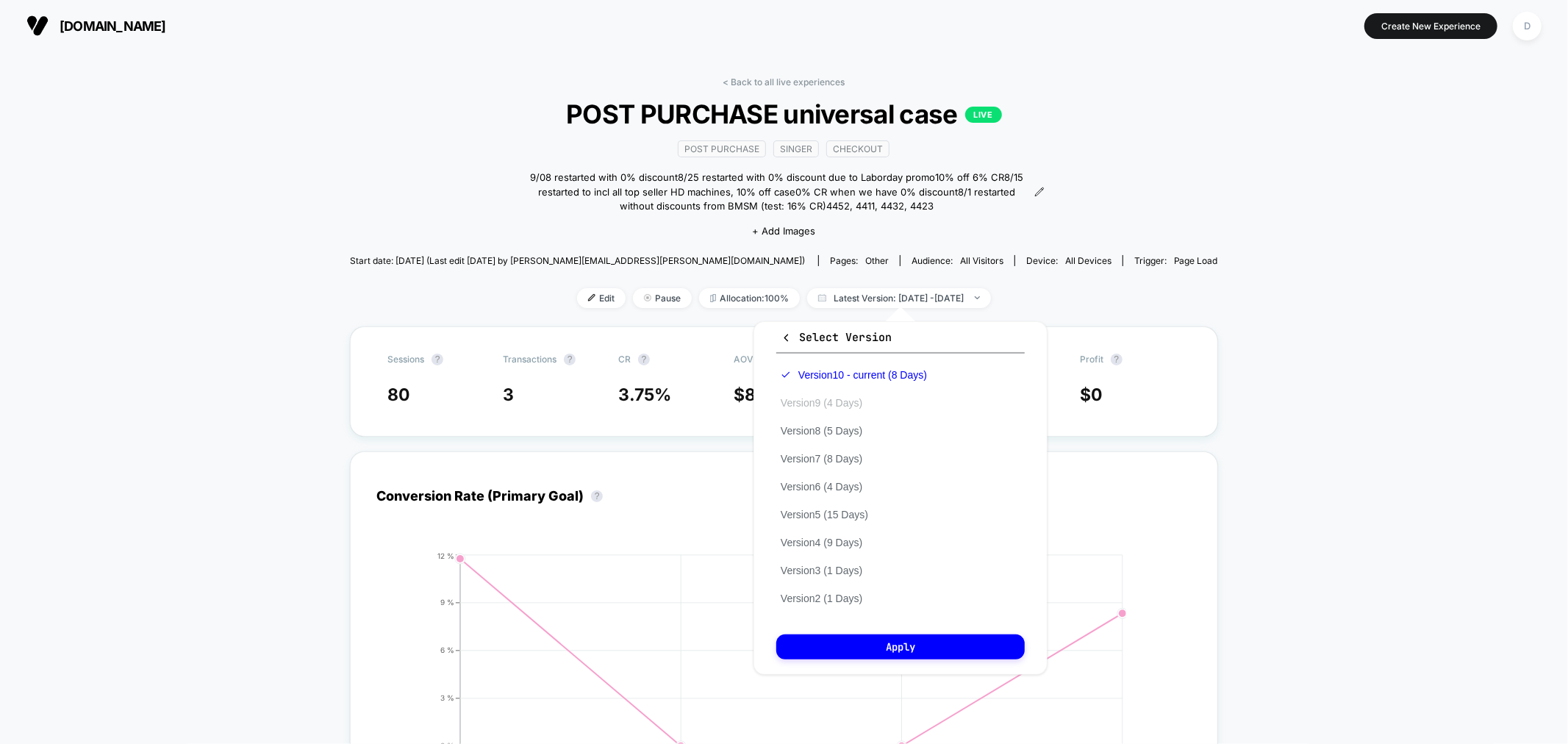
click at [843, 401] on button "Version 9 (4 Days)" at bounding box center [821, 403] width 90 height 13
click at [895, 649] on button "Apply" at bounding box center [900, 647] width 248 height 25
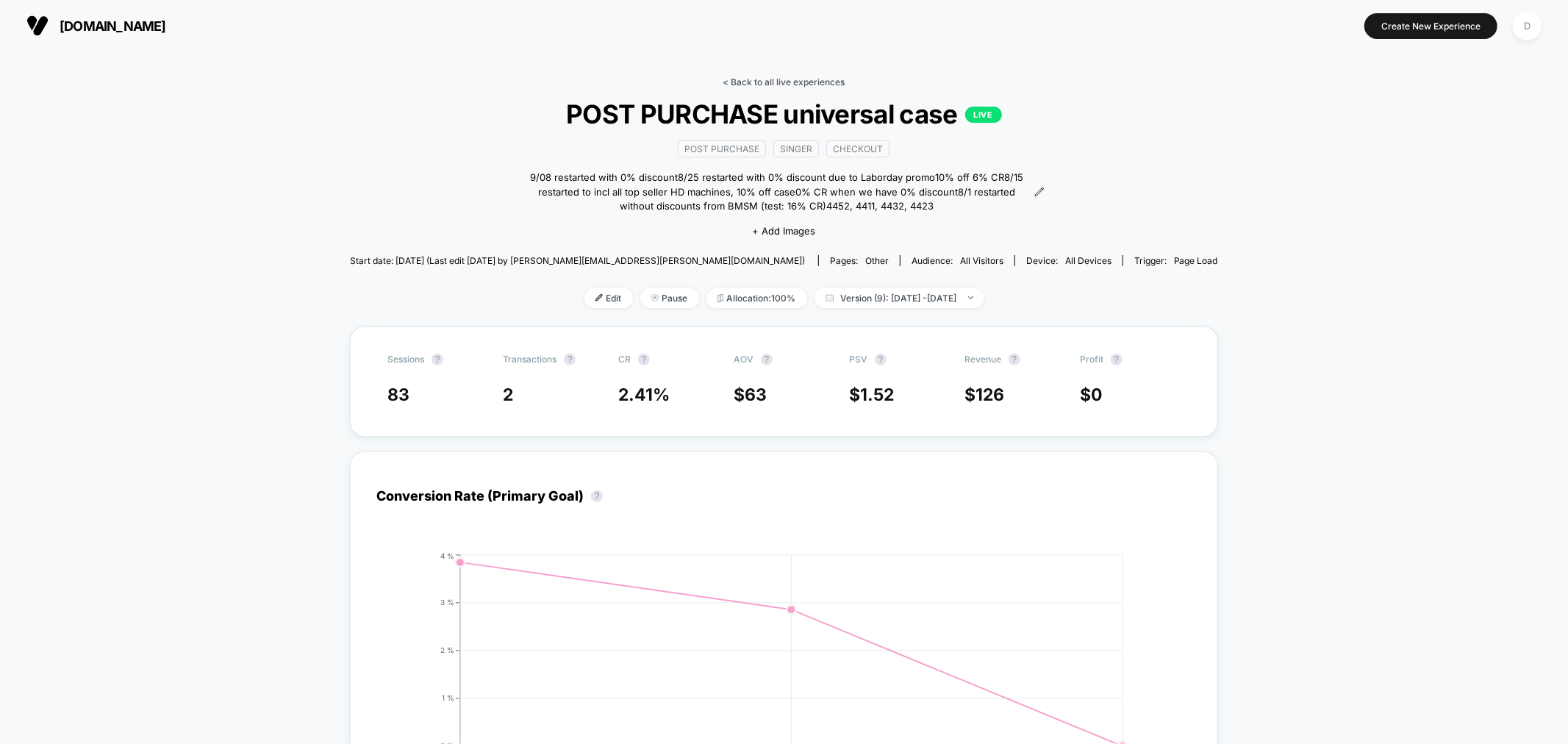
click at [775, 77] on link "< Back to all live experiences" at bounding box center [784, 82] width 122 height 11
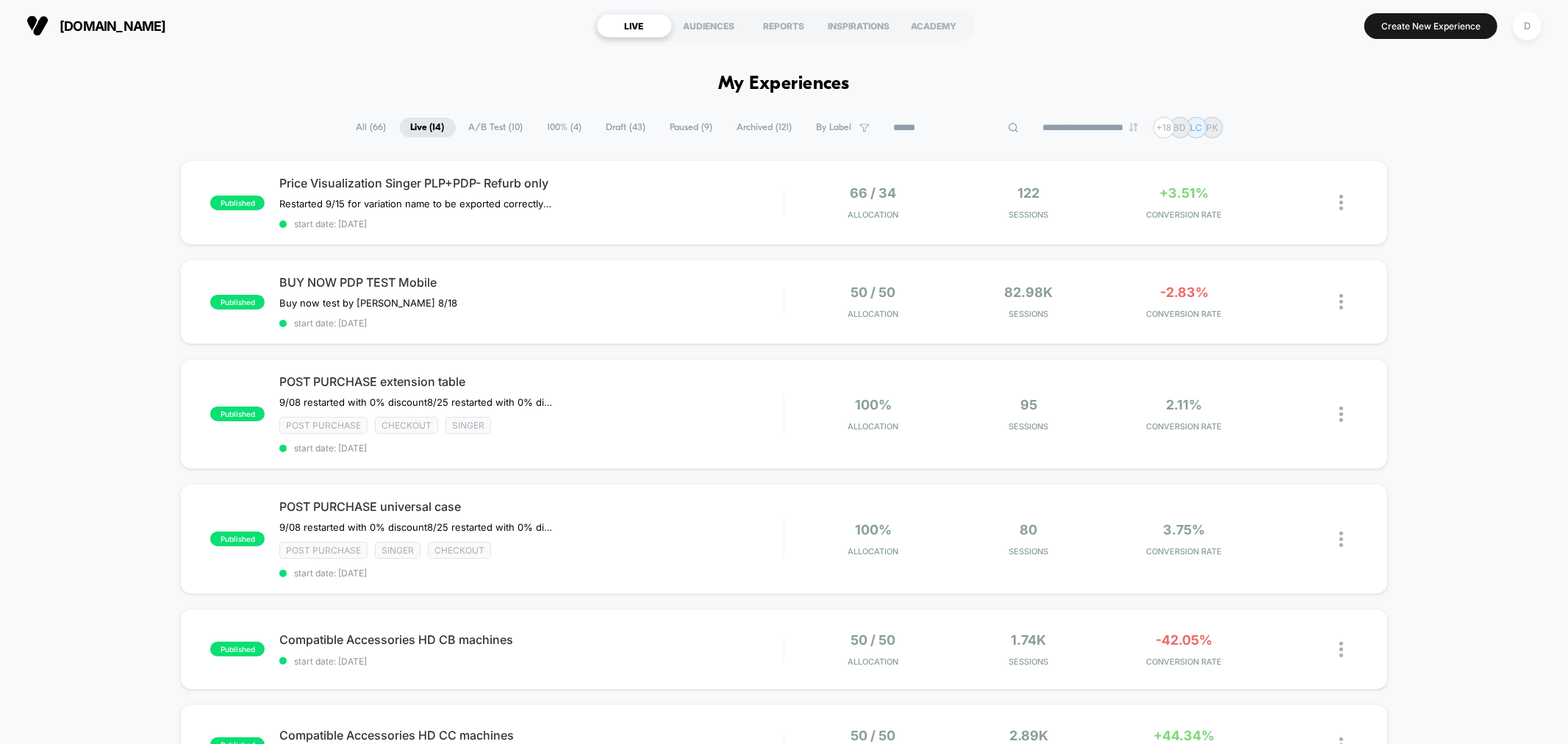
click at [949, 123] on input at bounding box center [956, 128] width 147 height 17
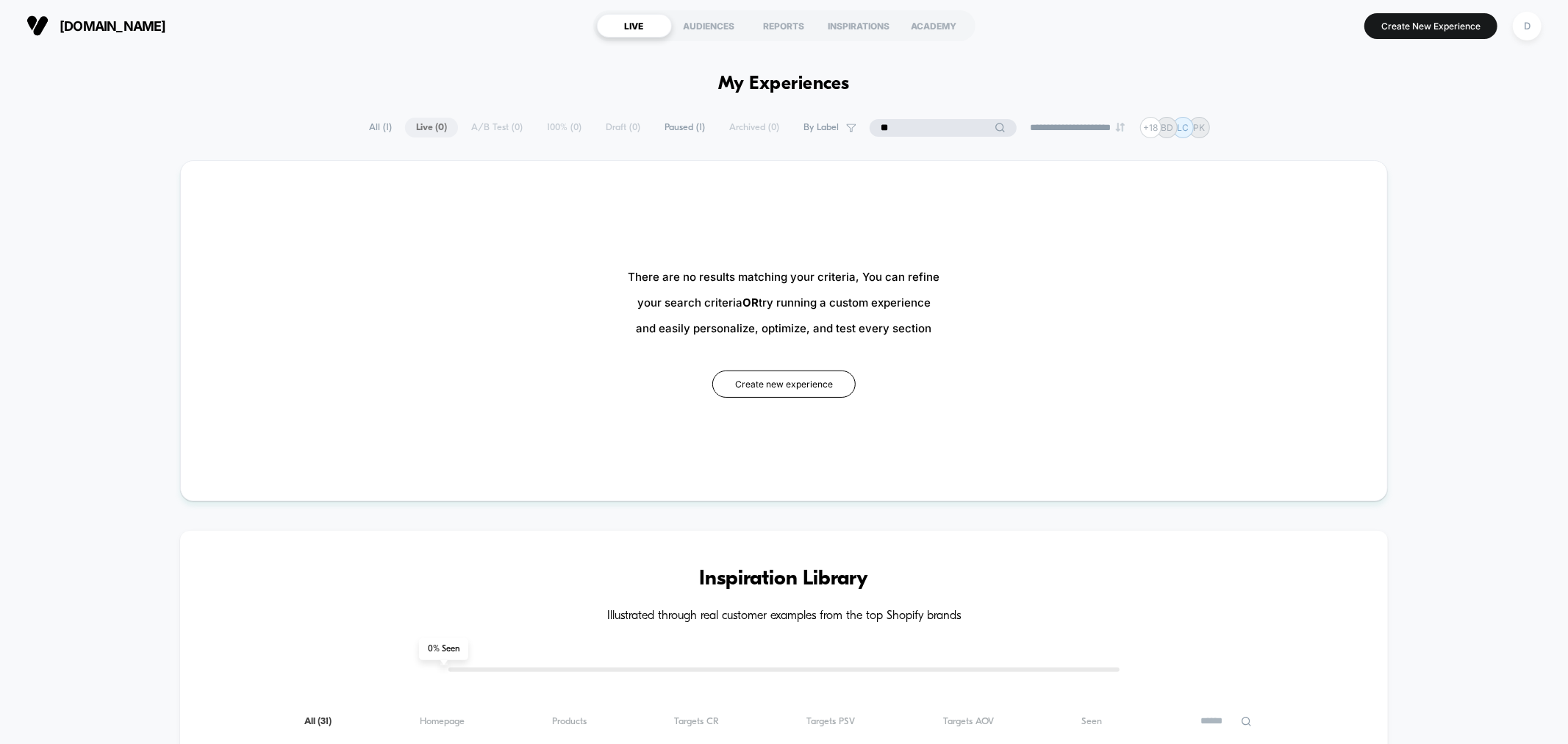
type input "*"
